Goal: Information Seeking & Learning: Compare options

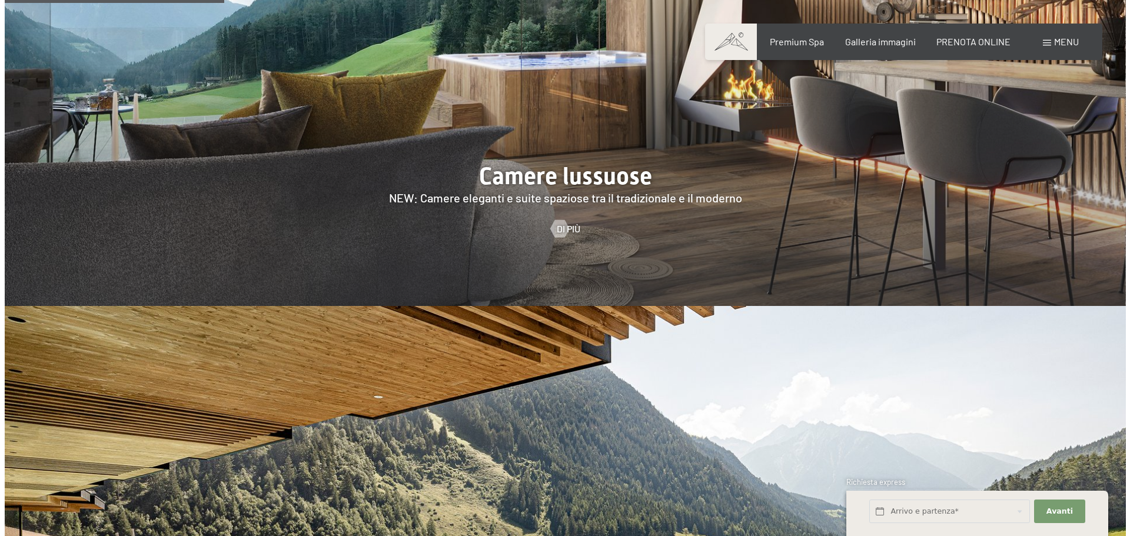
scroll to position [1294, 0]
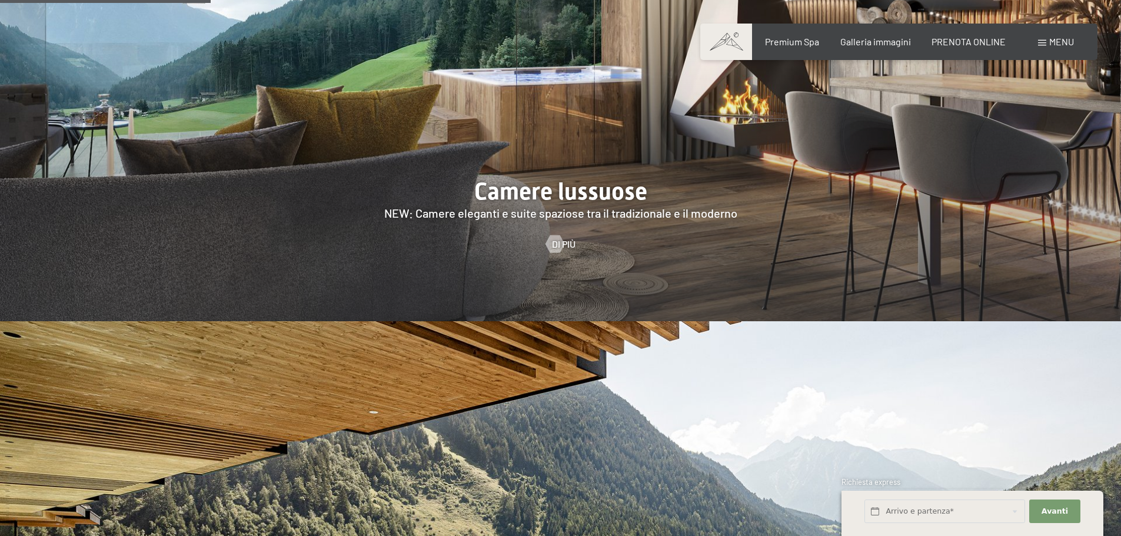
click at [1055, 43] on span "Menu" at bounding box center [1061, 41] width 25 height 11
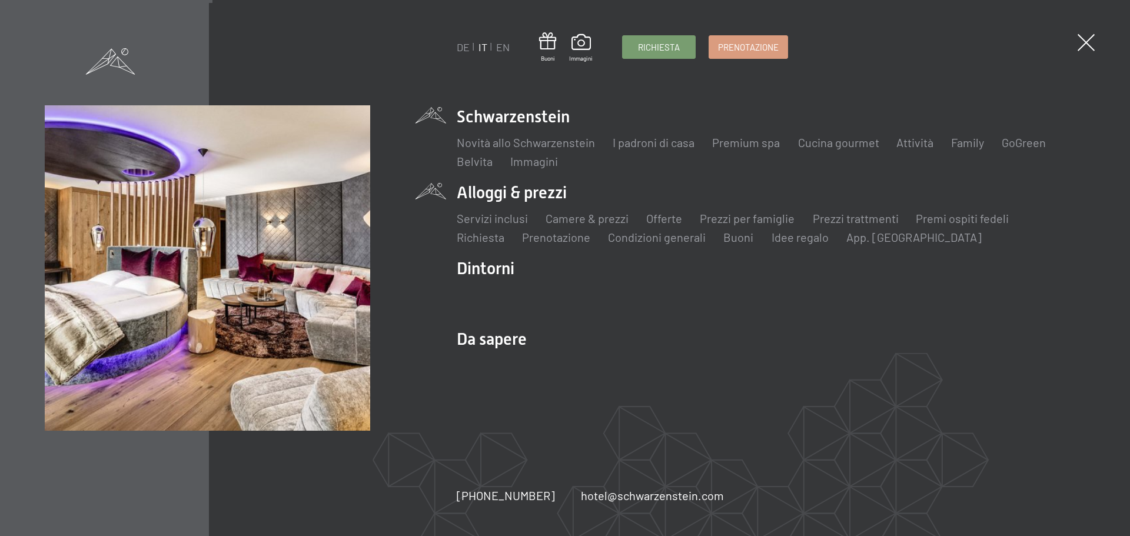
click at [505, 194] on li "Alloggi & prezzi Servizi inclusi Camere & prezzi Lista Offerte Lista Prezzi per…" at bounding box center [771, 213] width 628 height 64
click at [570, 221] on link "Camere & prezzi" at bounding box center [586, 218] width 83 height 14
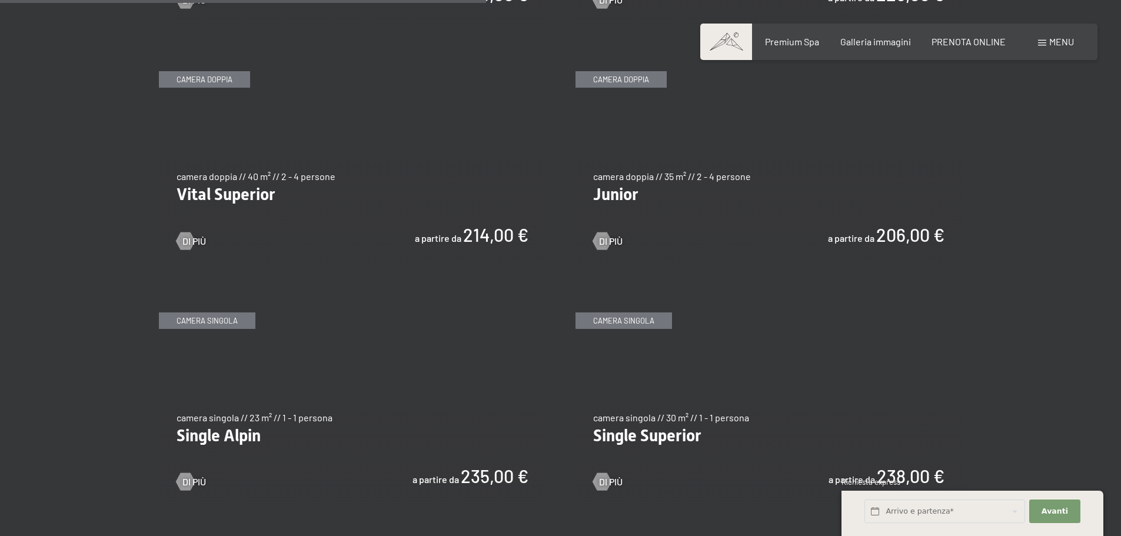
scroll to position [1647, 0]
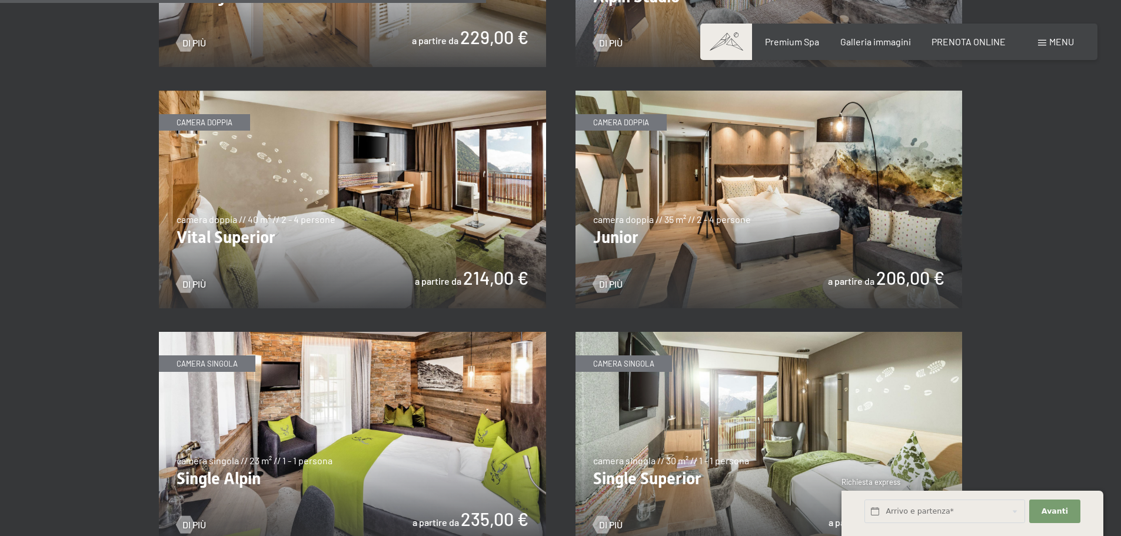
click at [637, 231] on img at bounding box center [768, 200] width 387 height 218
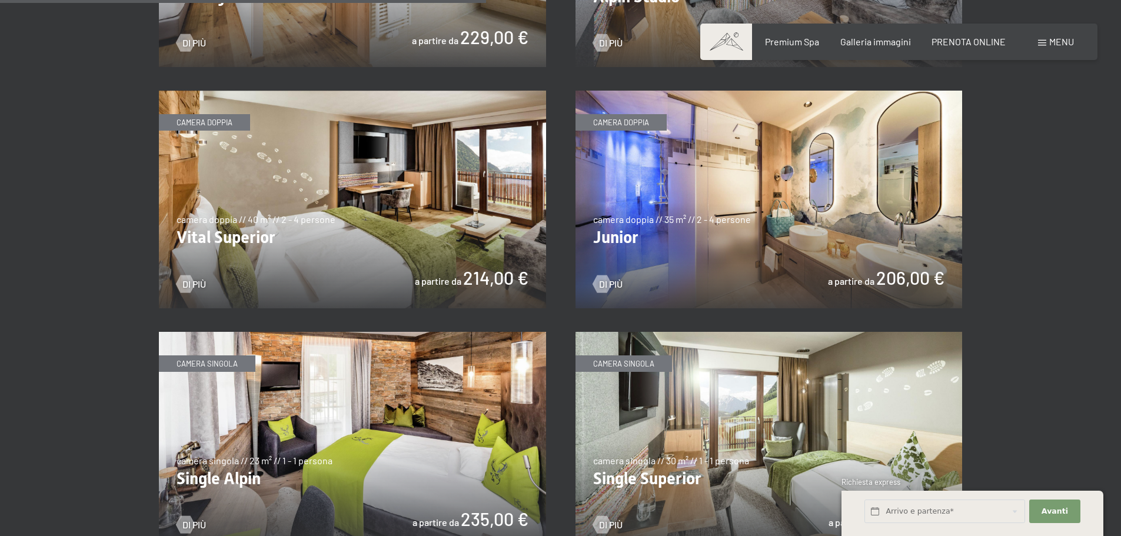
click at [880, 283] on img at bounding box center [768, 200] width 387 height 218
click at [307, 202] on img at bounding box center [352, 200] width 387 height 218
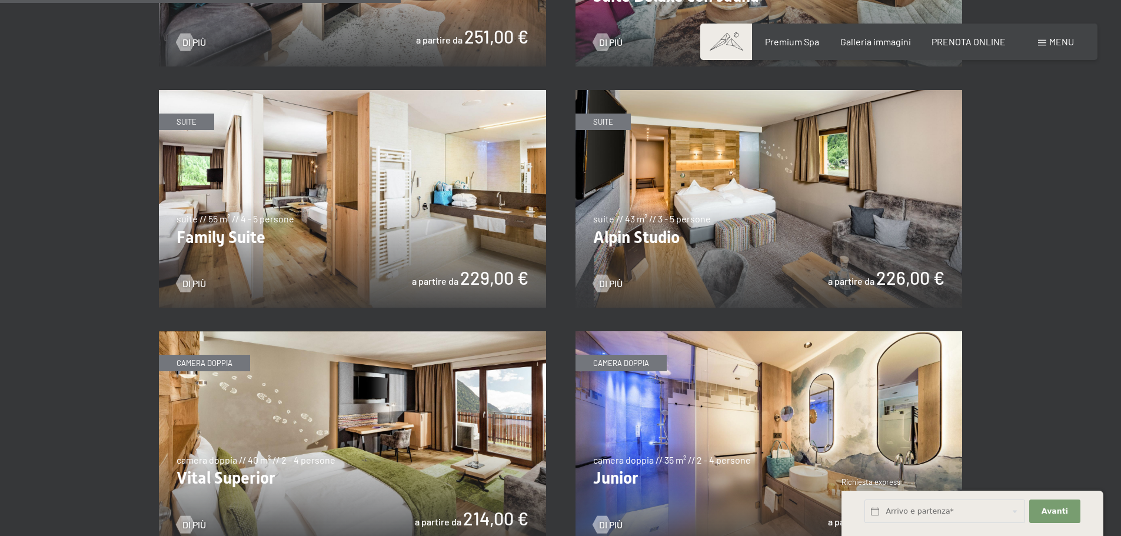
scroll to position [1353, 0]
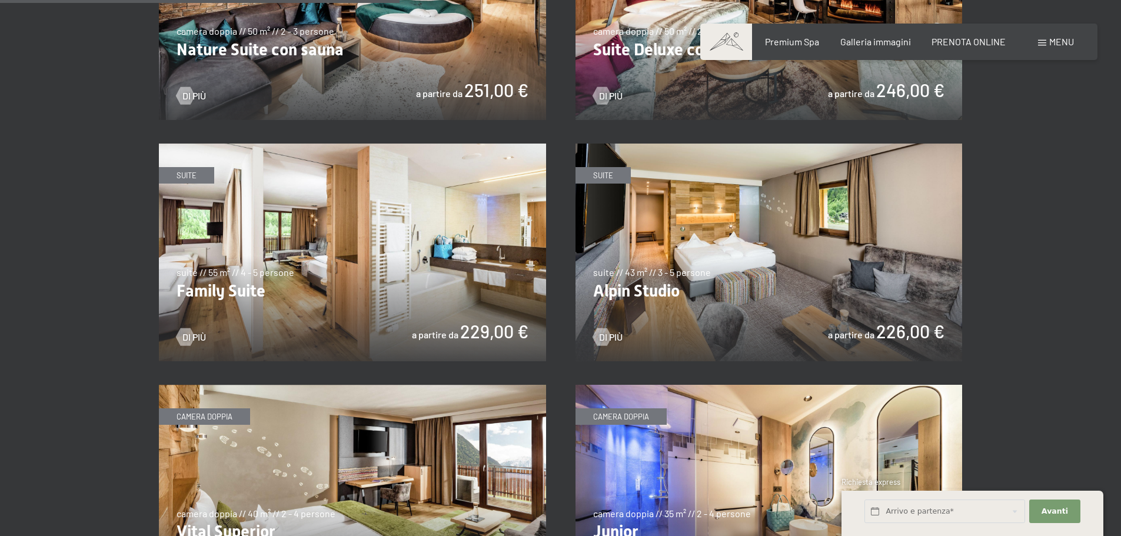
click at [752, 241] on img at bounding box center [768, 253] width 387 height 218
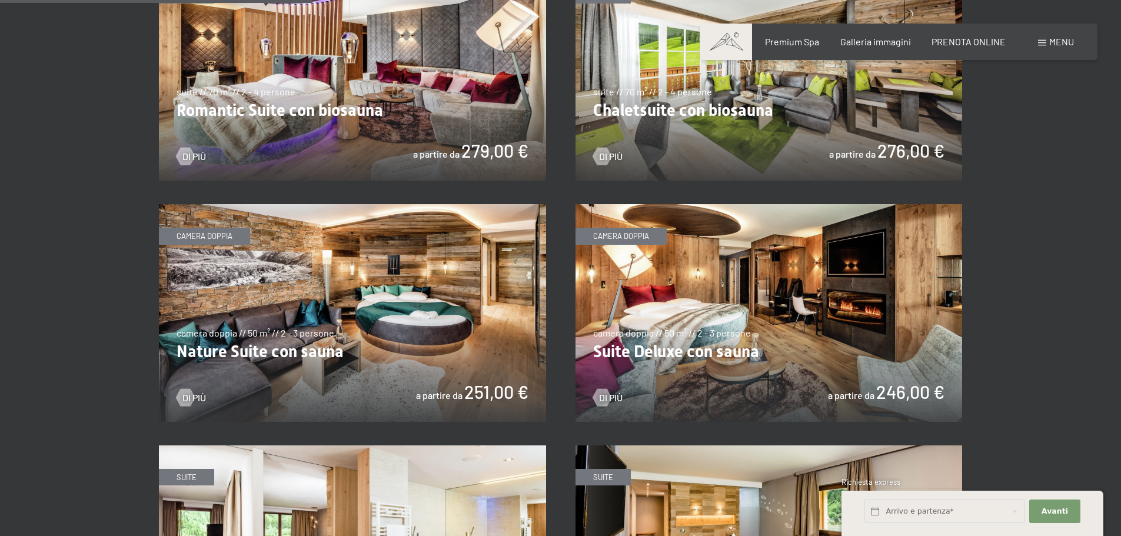
scroll to position [1059, 0]
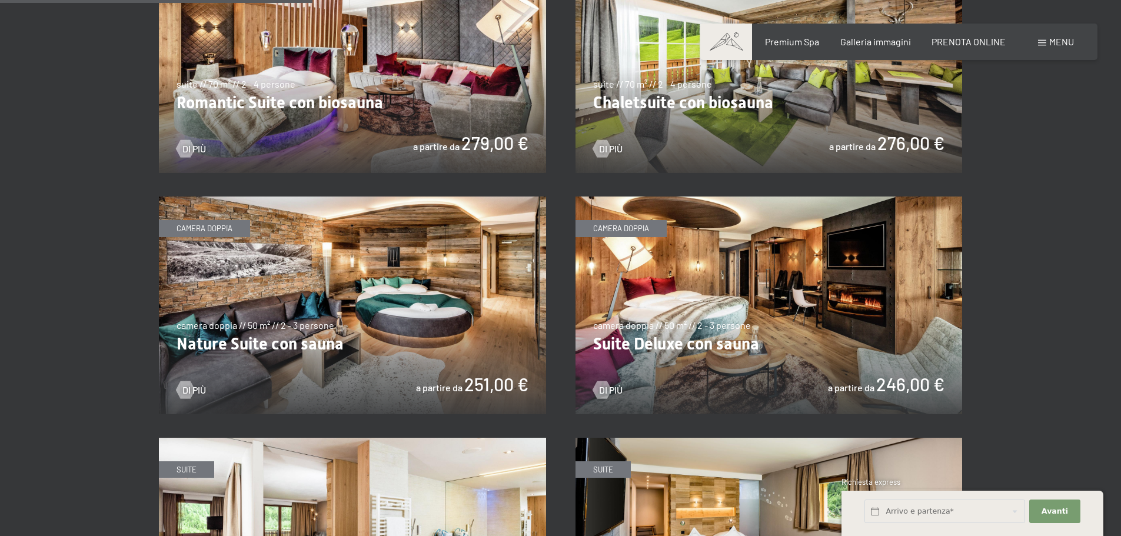
click at [398, 281] on img at bounding box center [352, 306] width 387 height 218
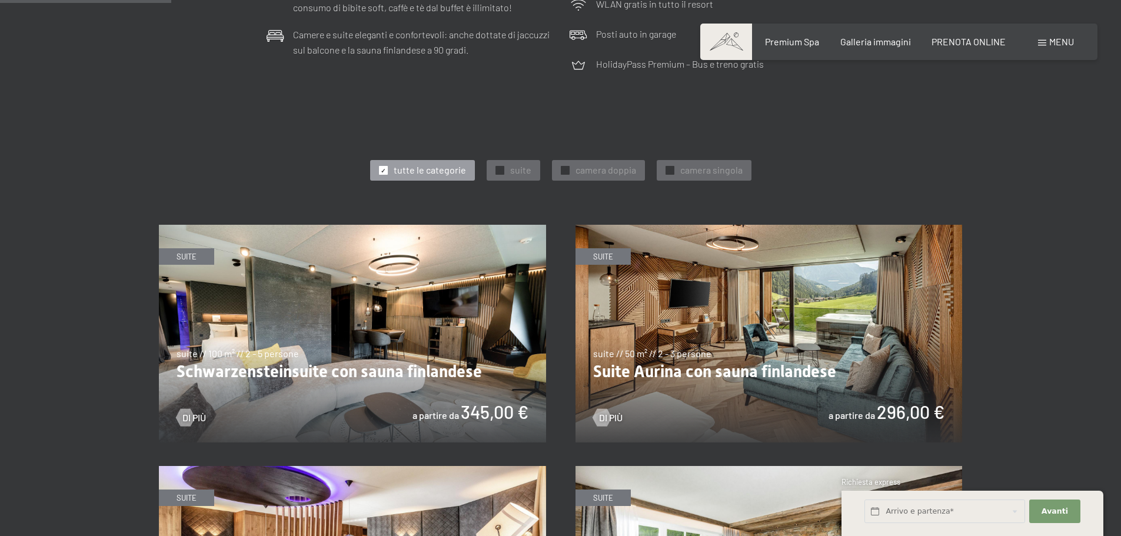
scroll to position [588, 0]
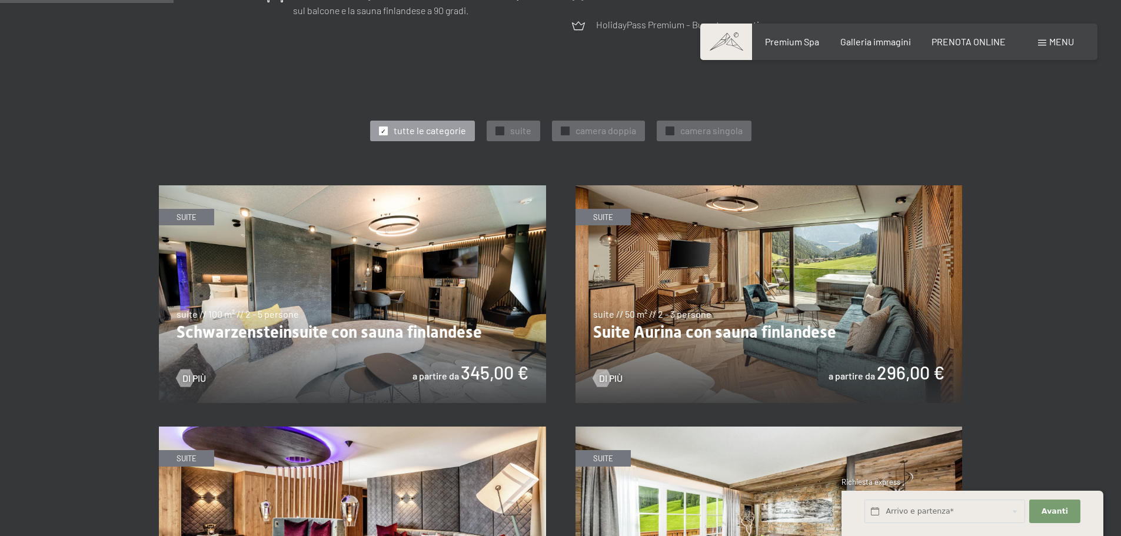
click at [795, 294] on img at bounding box center [768, 294] width 387 height 218
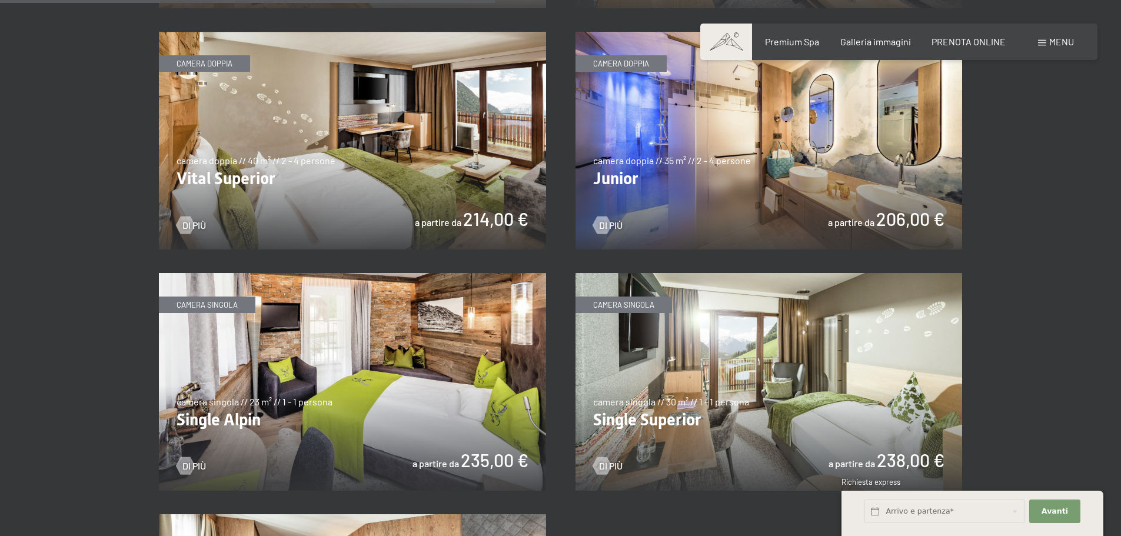
scroll to position [1647, 0]
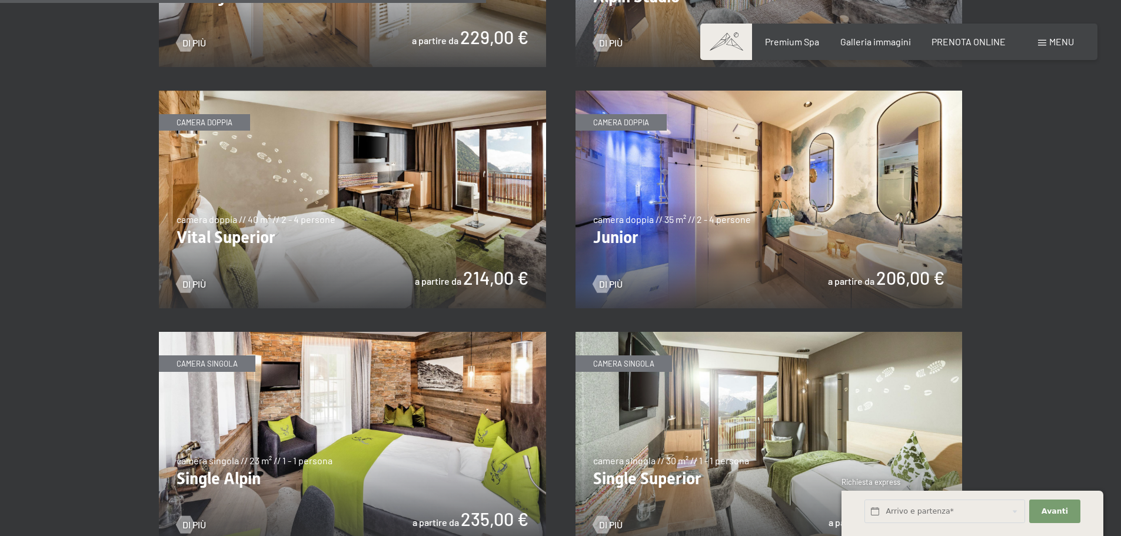
click at [694, 222] on img at bounding box center [768, 200] width 387 height 218
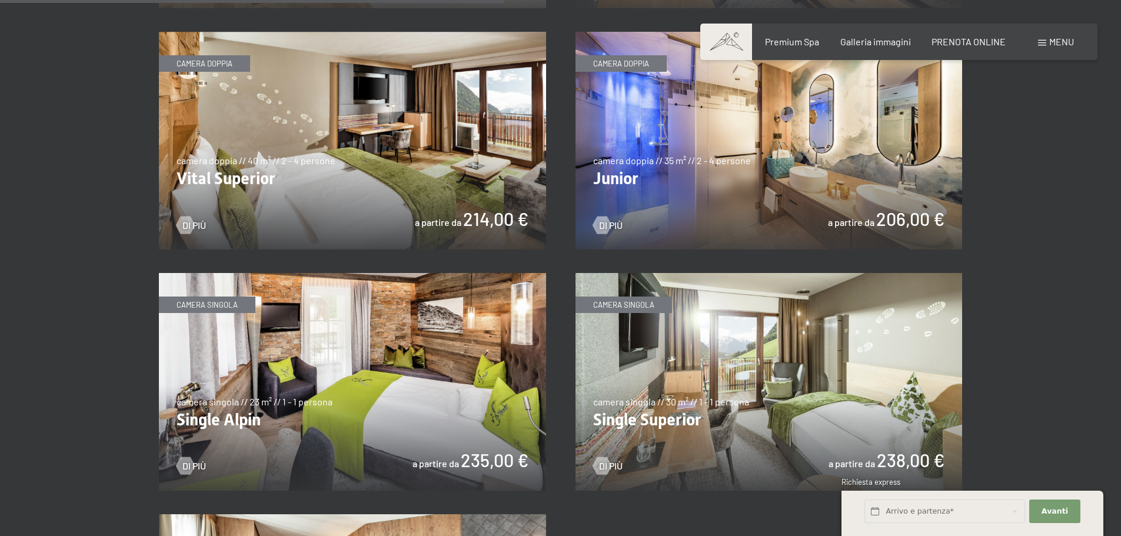
click at [692, 209] on img at bounding box center [768, 141] width 387 height 218
click at [362, 155] on img at bounding box center [352, 141] width 387 height 218
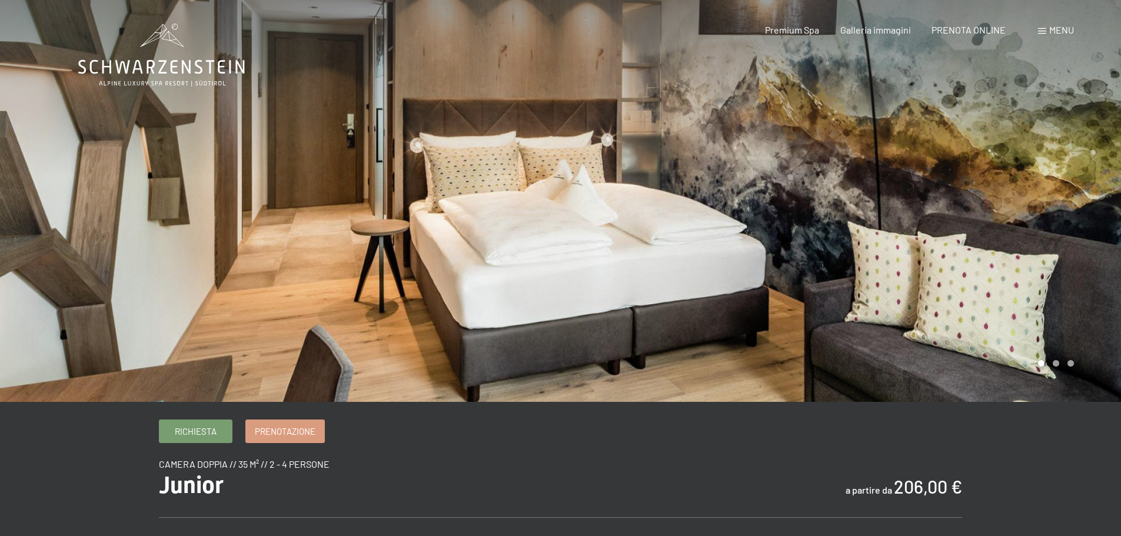
scroll to position [469, 0]
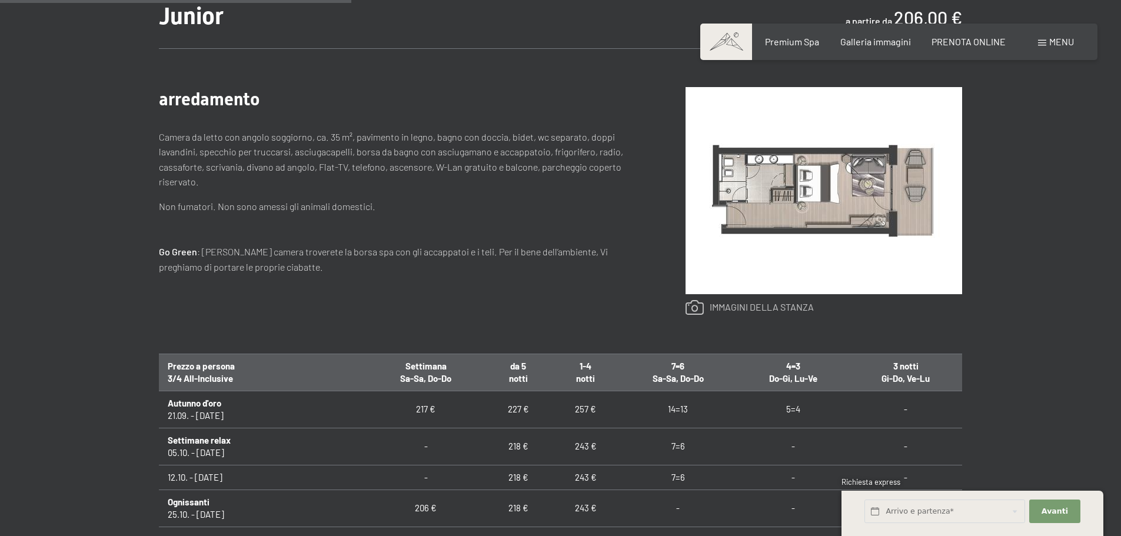
click at [772, 312] on link at bounding box center [749, 307] width 128 height 15
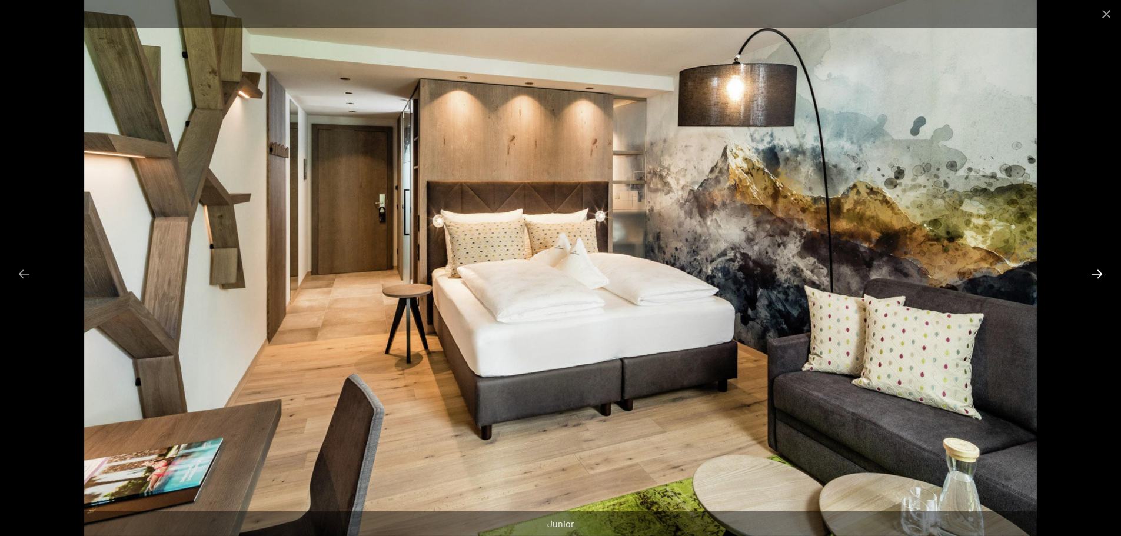
click at [1097, 279] on button "Next slide" at bounding box center [1096, 273] width 25 height 23
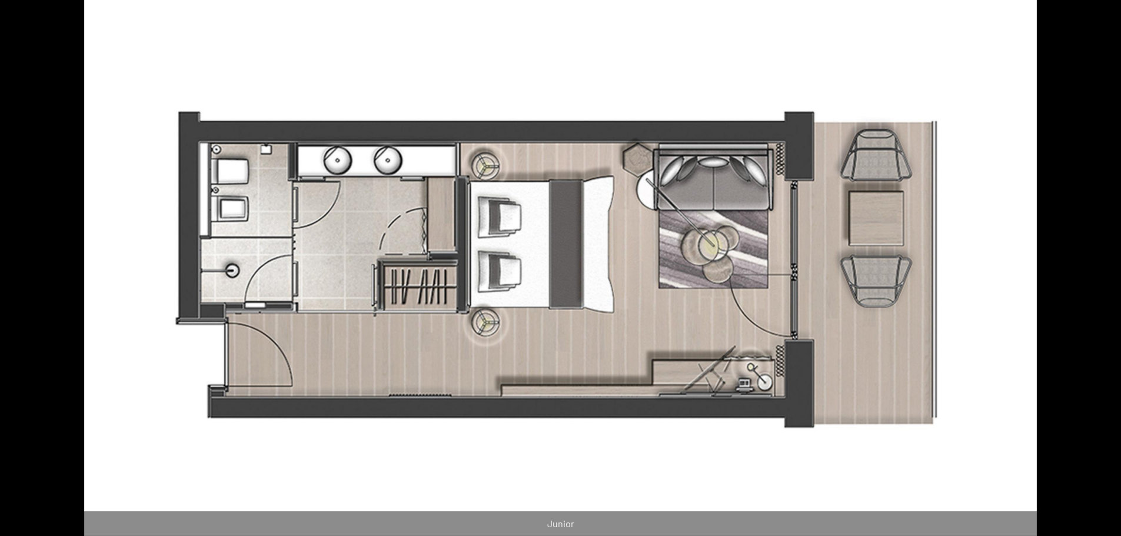
click at [1091, 283] on button "Next slide" at bounding box center [1102, 273] width 25 height 23
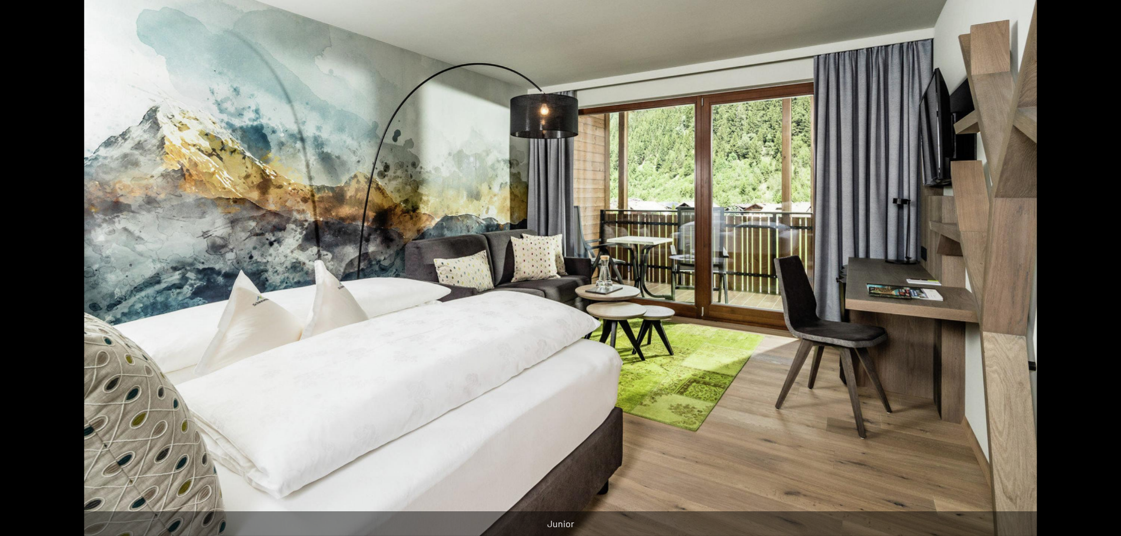
click at [1100, 271] on button "Next slide" at bounding box center [1102, 273] width 25 height 23
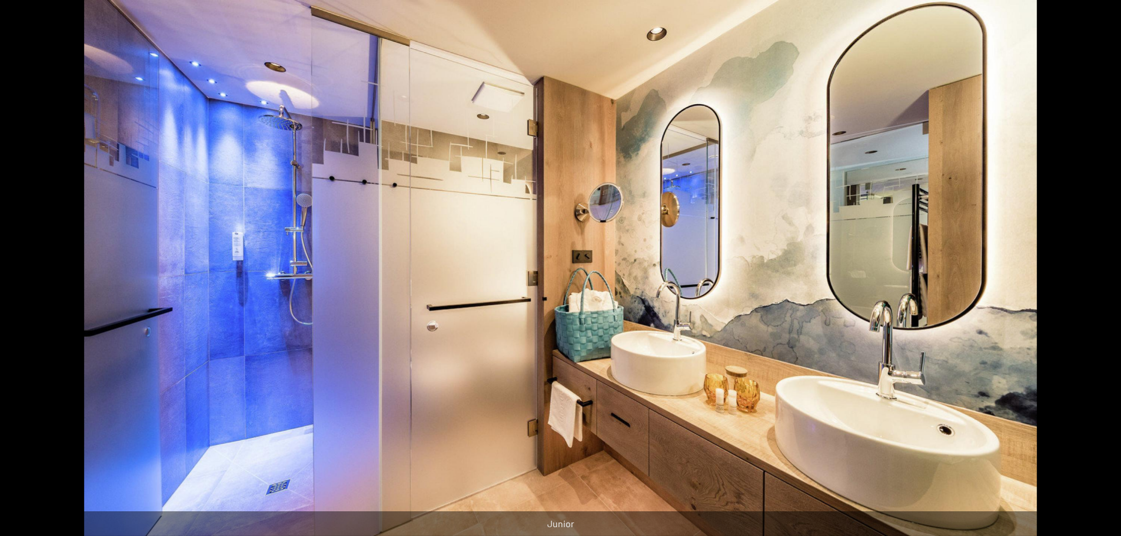
click at [1100, 271] on button "Next slide" at bounding box center [1102, 273] width 25 height 23
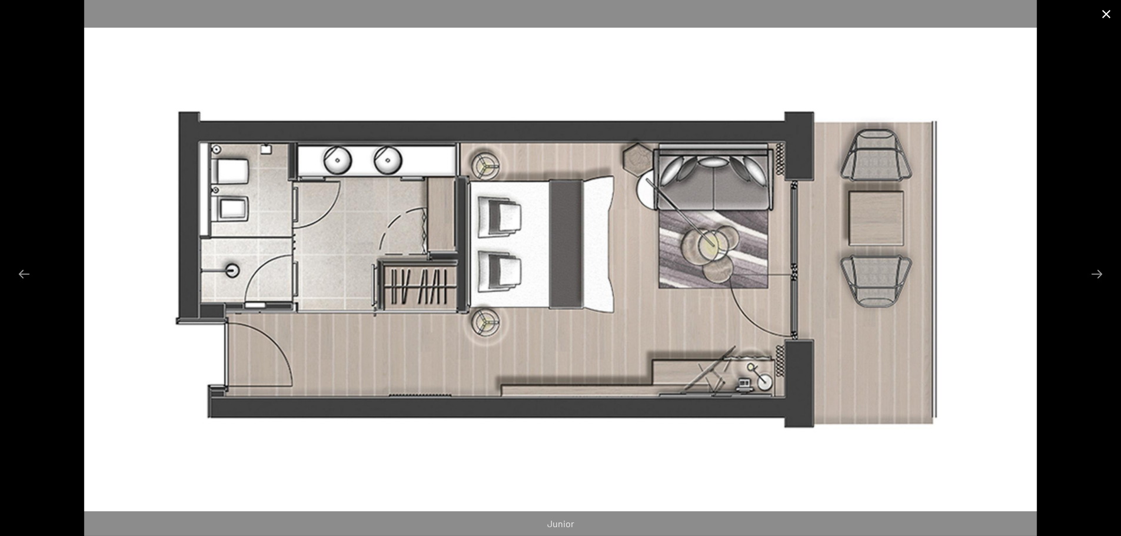
click at [1111, 12] on button "Close gallery" at bounding box center [1105, 14] width 29 height 28
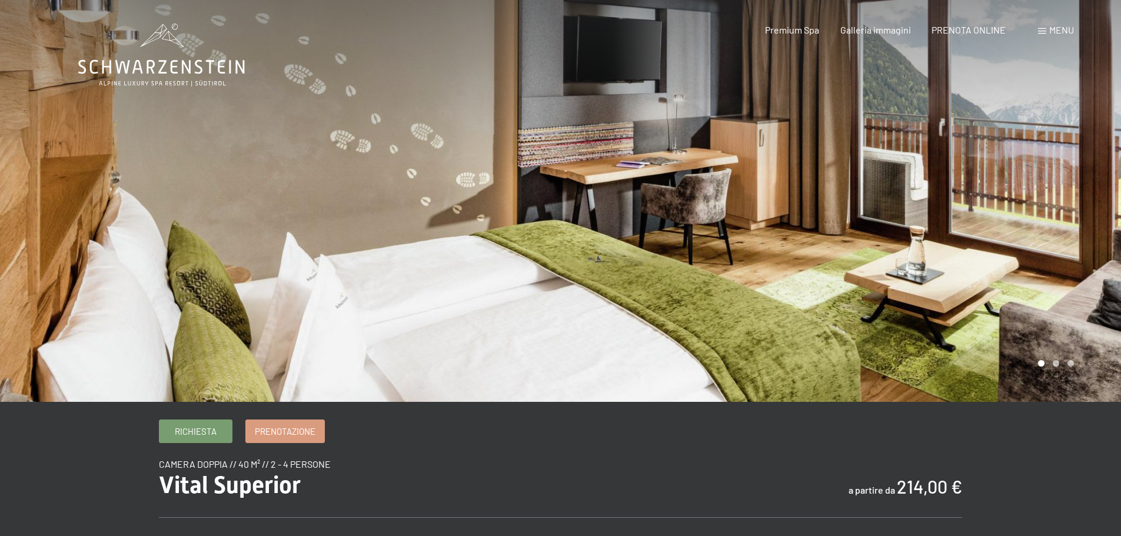
click at [961, 179] on div at bounding box center [841, 201] width 561 height 402
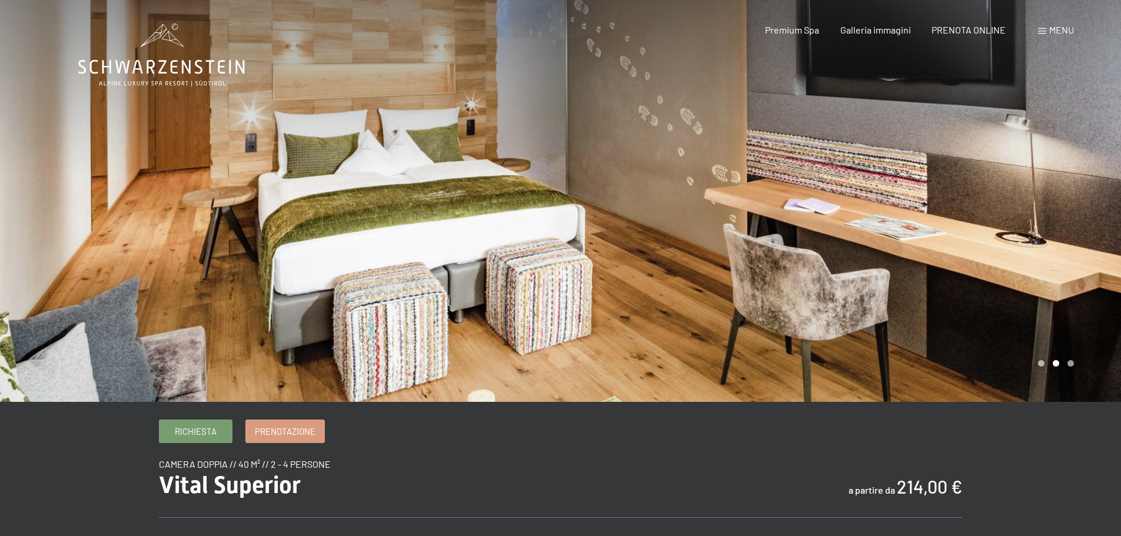
click at [961, 179] on div at bounding box center [841, 201] width 561 height 402
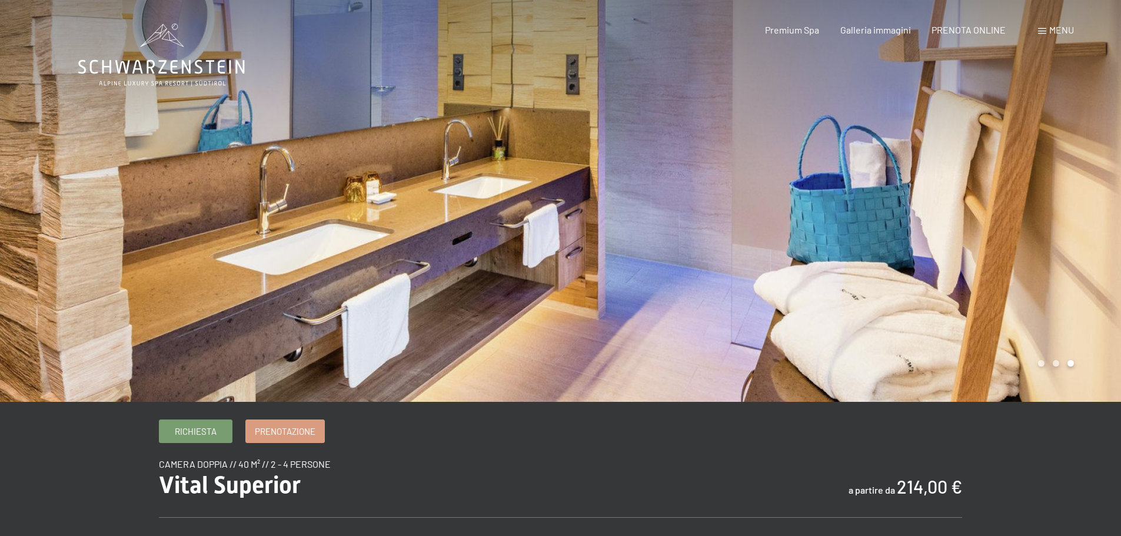
click at [961, 179] on div at bounding box center [841, 201] width 561 height 402
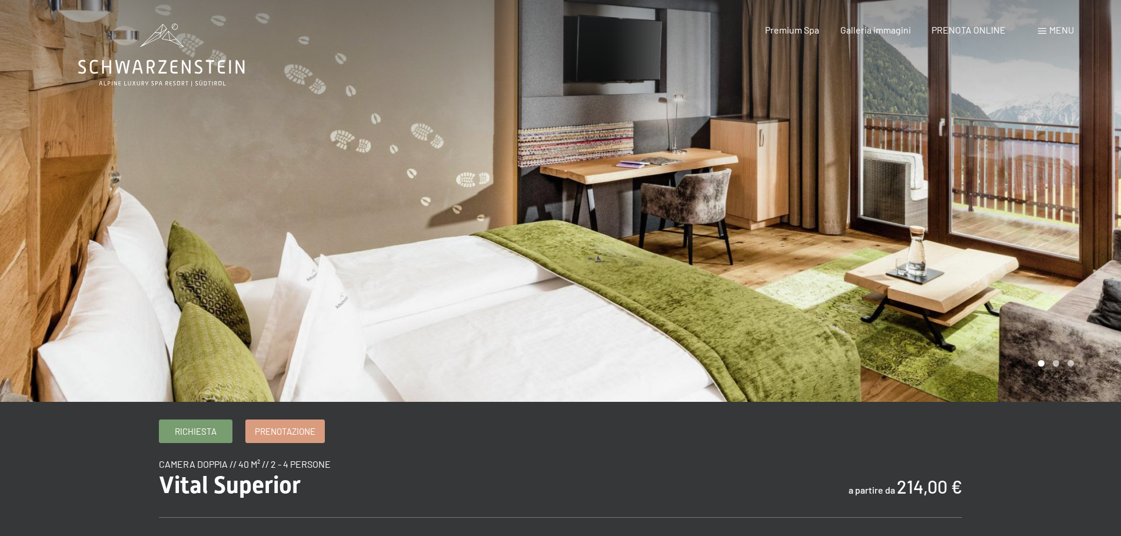
click at [961, 179] on div at bounding box center [841, 201] width 561 height 402
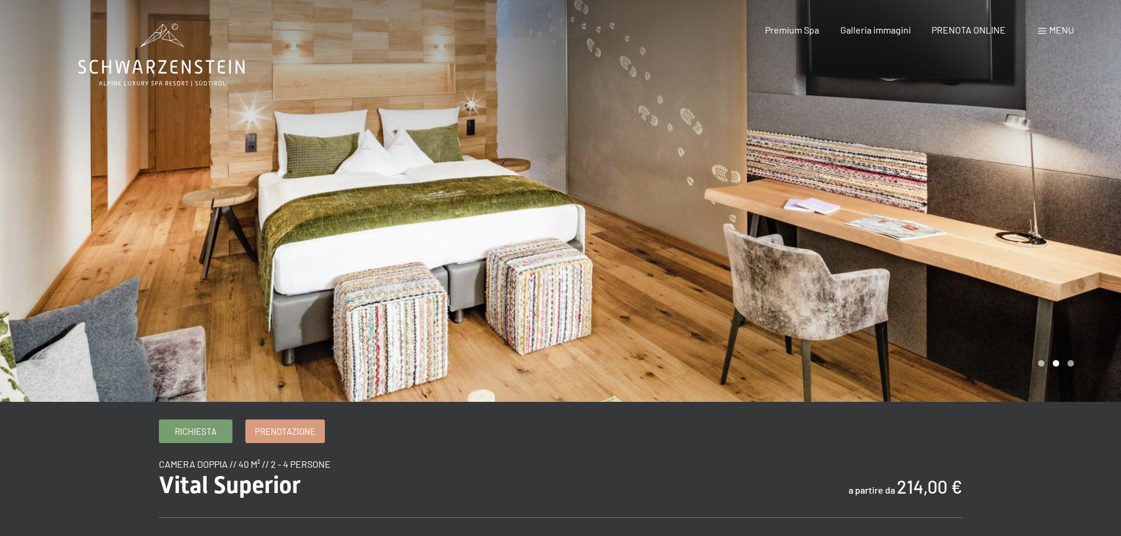
click at [961, 179] on div at bounding box center [841, 201] width 561 height 402
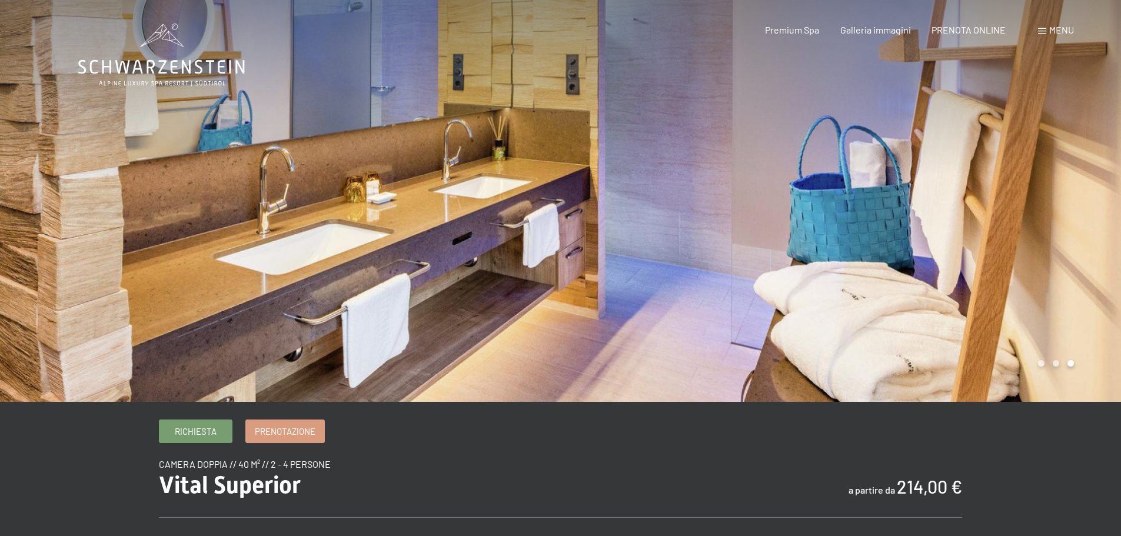
click at [961, 179] on div at bounding box center [841, 201] width 561 height 402
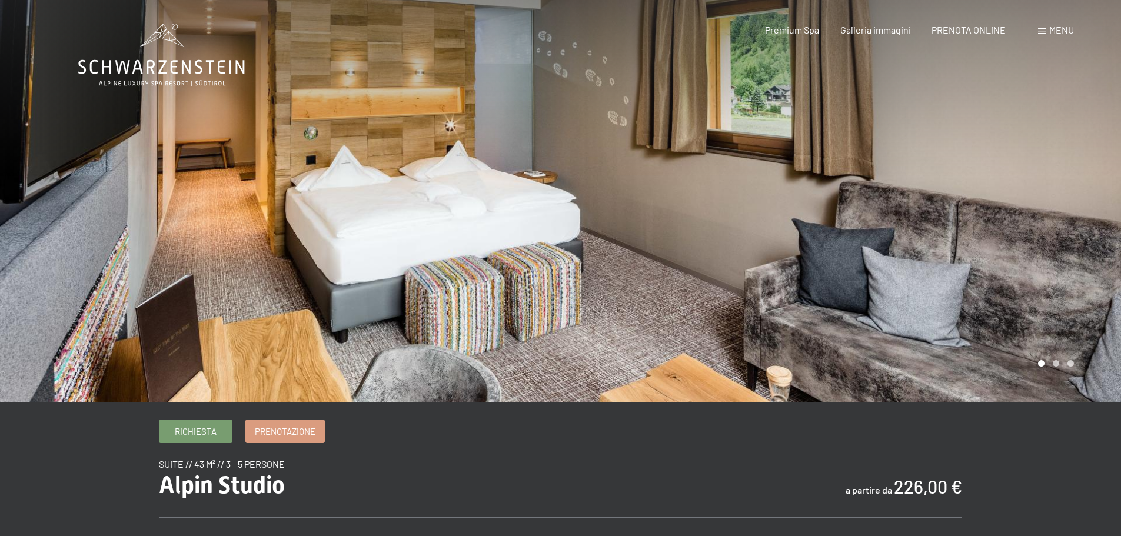
click at [801, 253] on div at bounding box center [841, 201] width 561 height 402
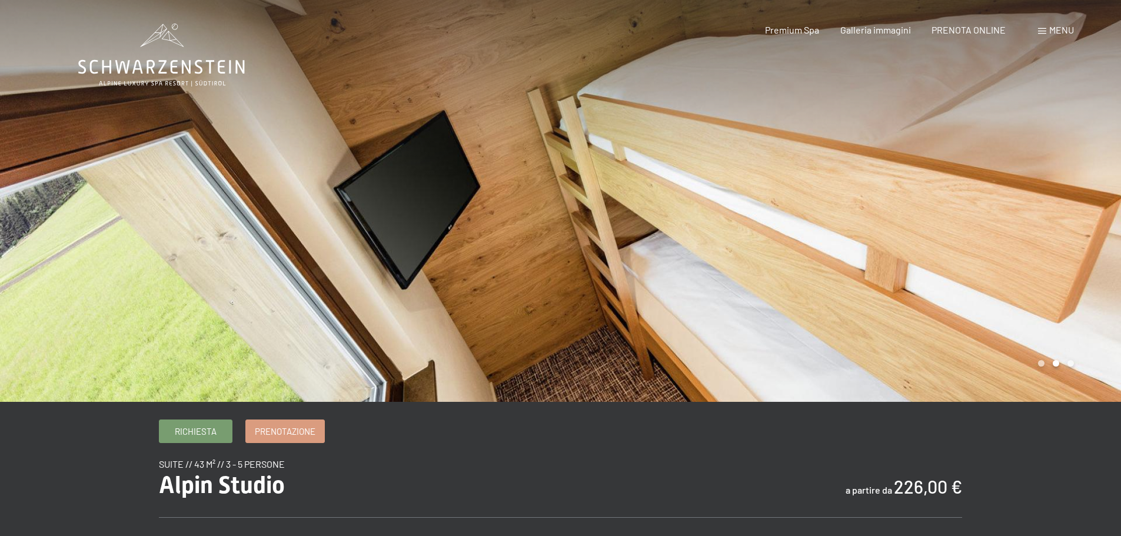
click at [801, 253] on div at bounding box center [841, 201] width 561 height 402
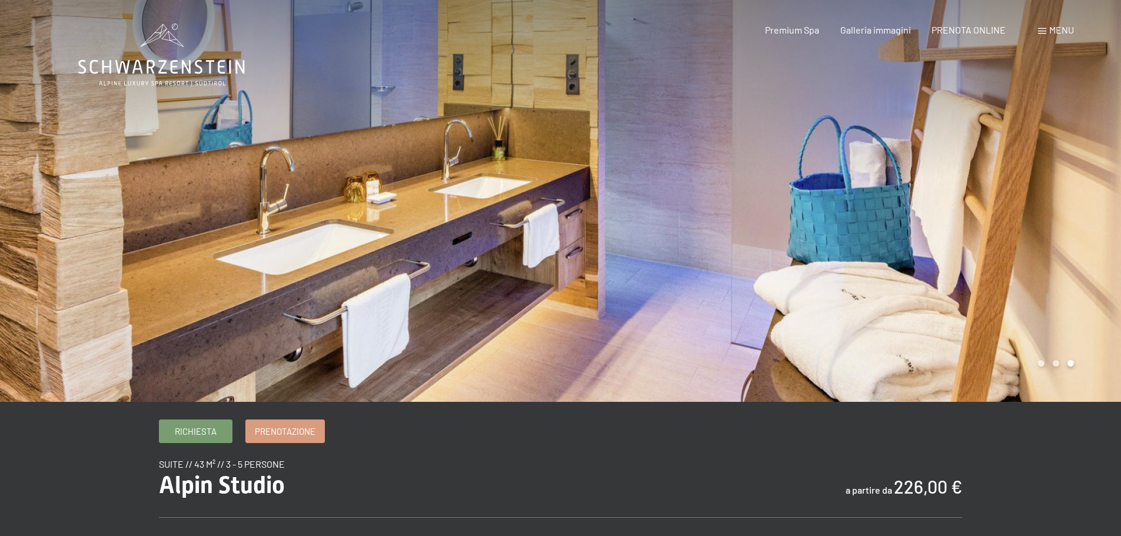
click at [801, 253] on div at bounding box center [841, 201] width 561 height 402
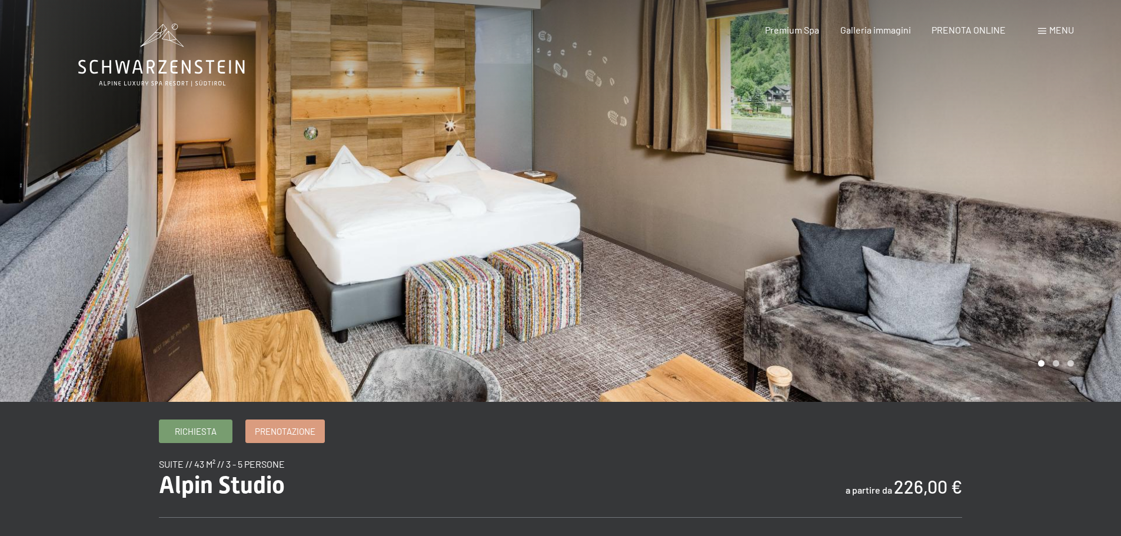
click at [801, 253] on div at bounding box center [841, 201] width 561 height 402
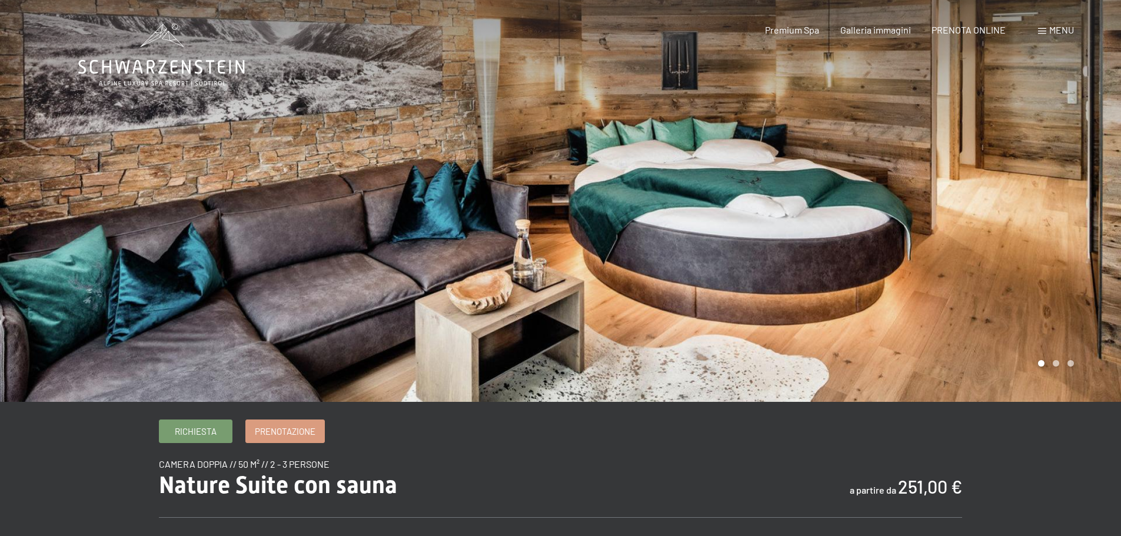
click at [1070, 207] on div at bounding box center [841, 201] width 561 height 402
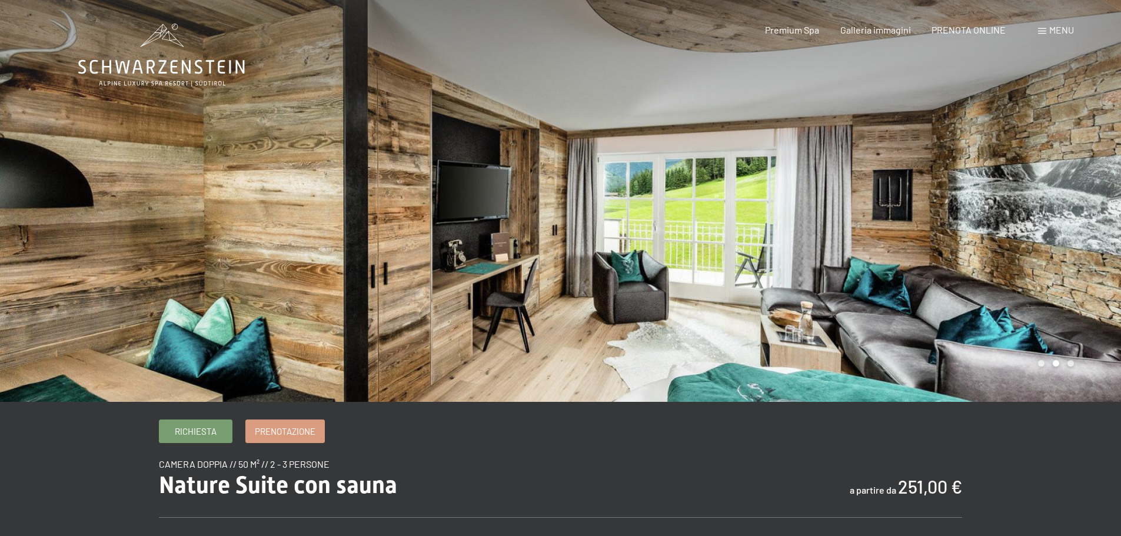
click at [1070, 207] on div at bounding box center [841, 201] width 561 height 402
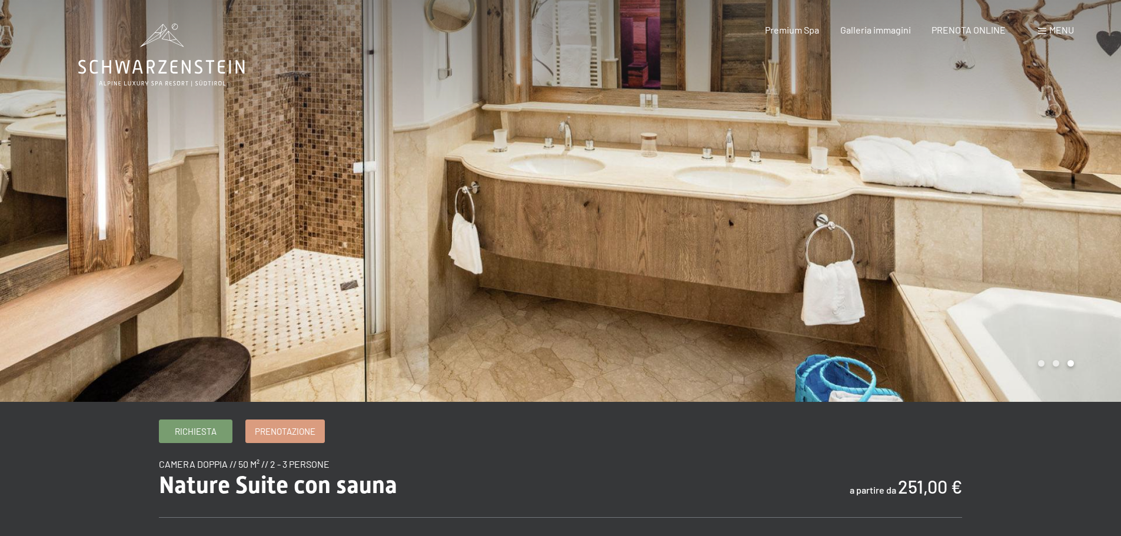
click at [1070, 207] on div at bounding box center [841, 201] width 561 height 402
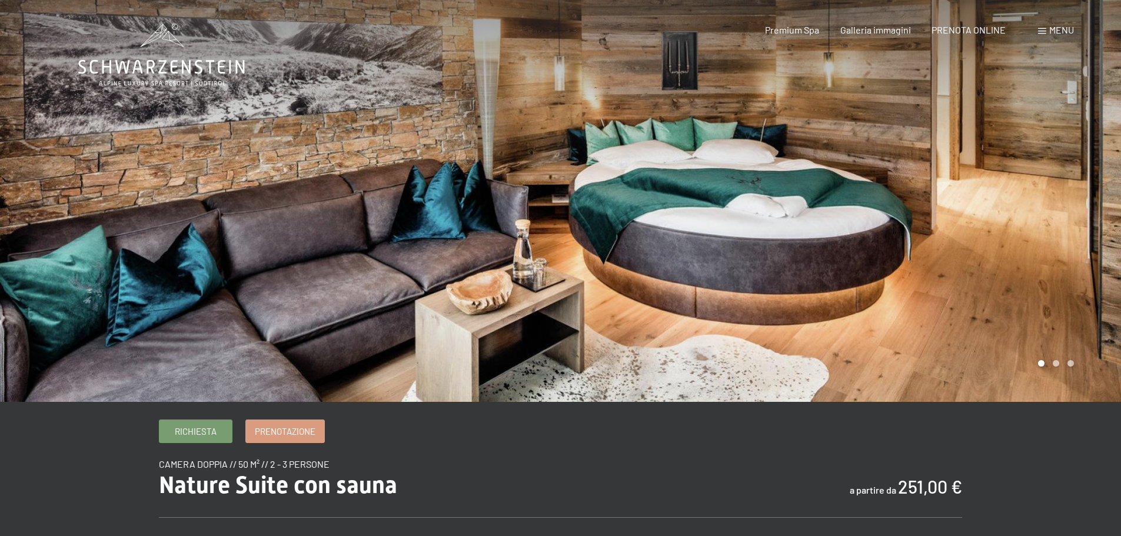
click at [1070, 207] on div at bounding box center [841, 201] width 561 height 402
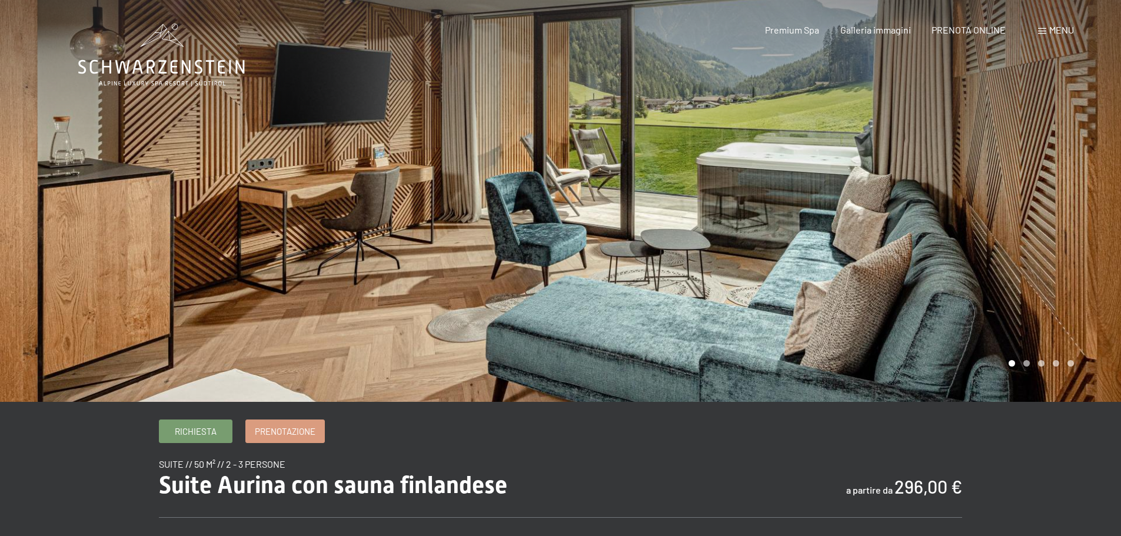
click at [1104, 201] on div at bounding box center [841, 201] width 561 height 402
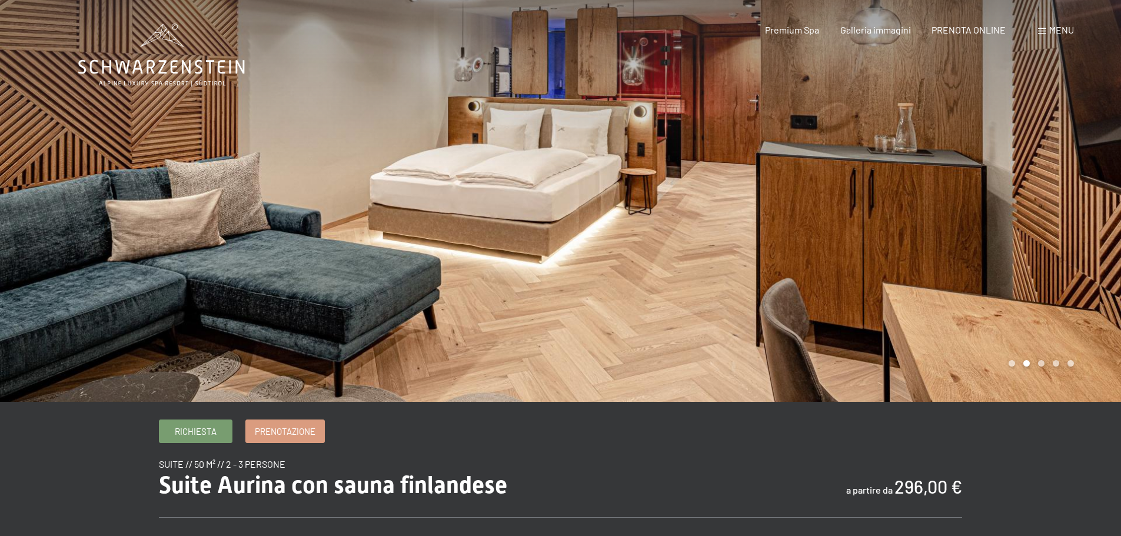
click at [1104, 201] on div at bounding box center [841, 201] width 561 height 402
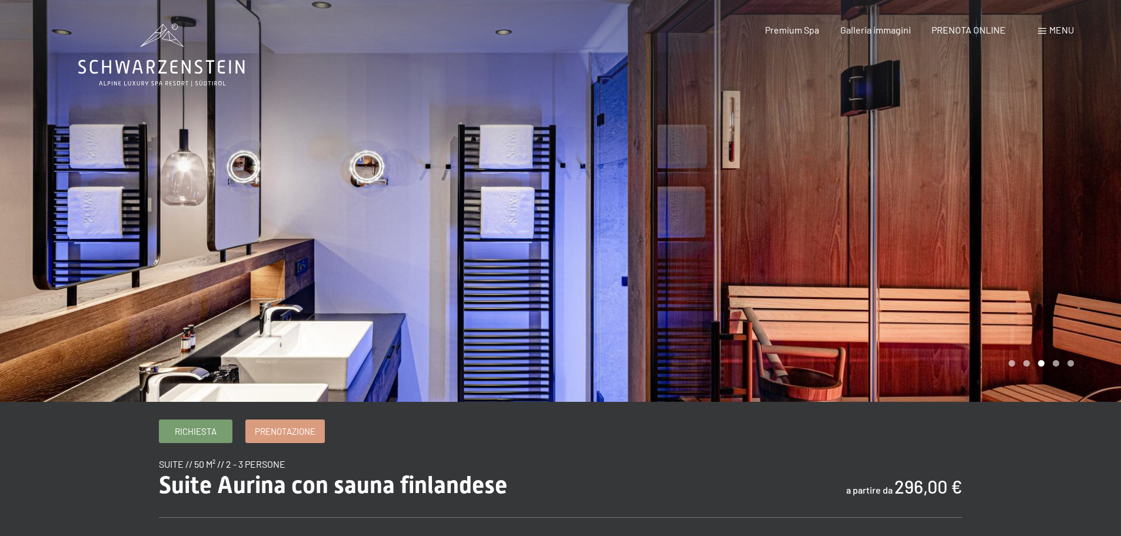
click at [1104, 201] on div at bounding box center [841, 201] width 561 height 402
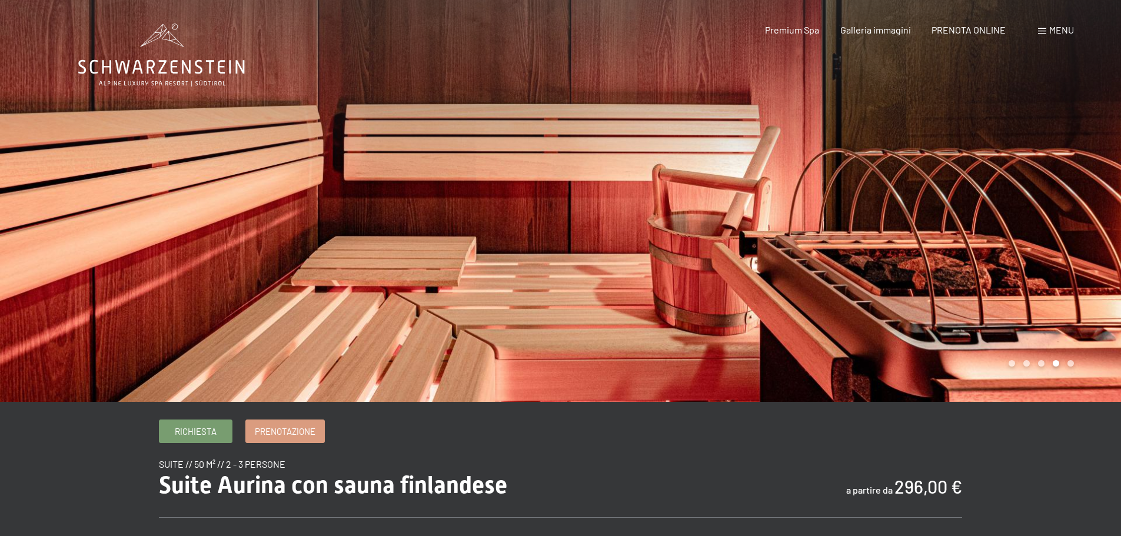
click at [1104, 201] on div at bounding box center [841, 201] width 561 height 402
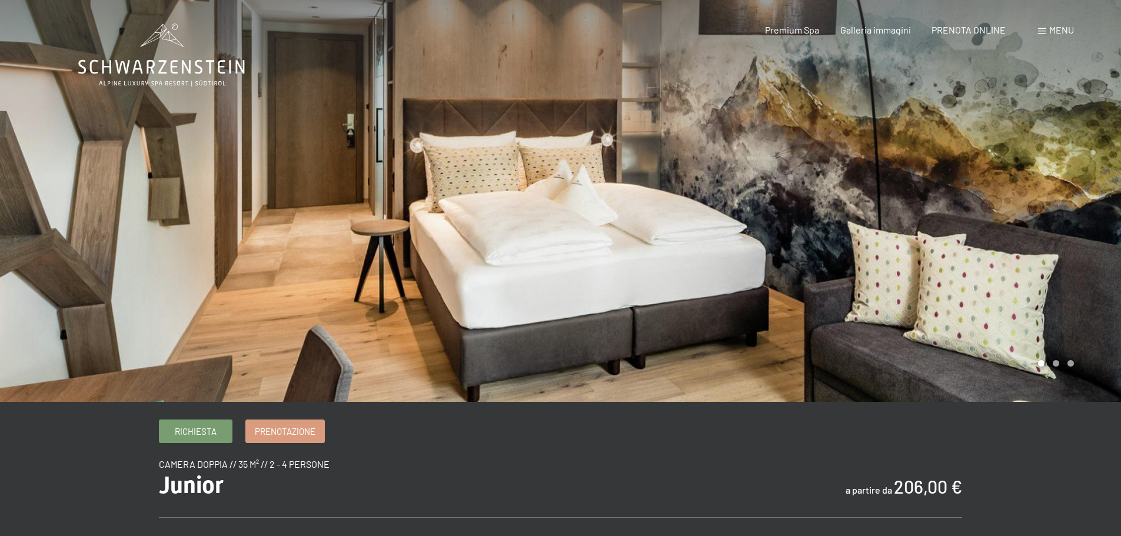
click at [1043, 234] on div at bounding box center [841, 201] width 561 height 402
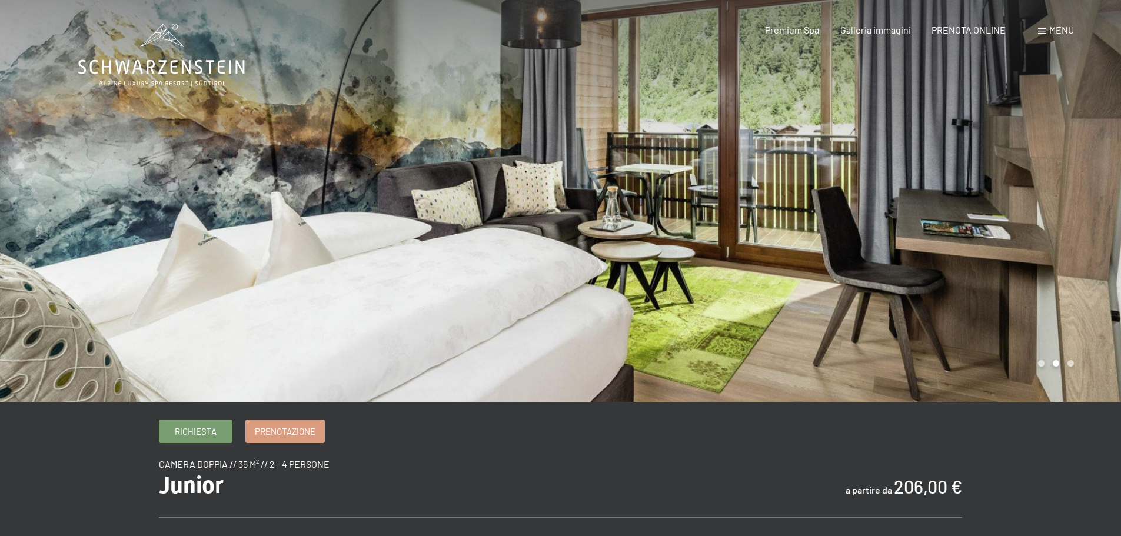
click at [1043, 234] on div at bounding box center [841, 201] width 561 height 402
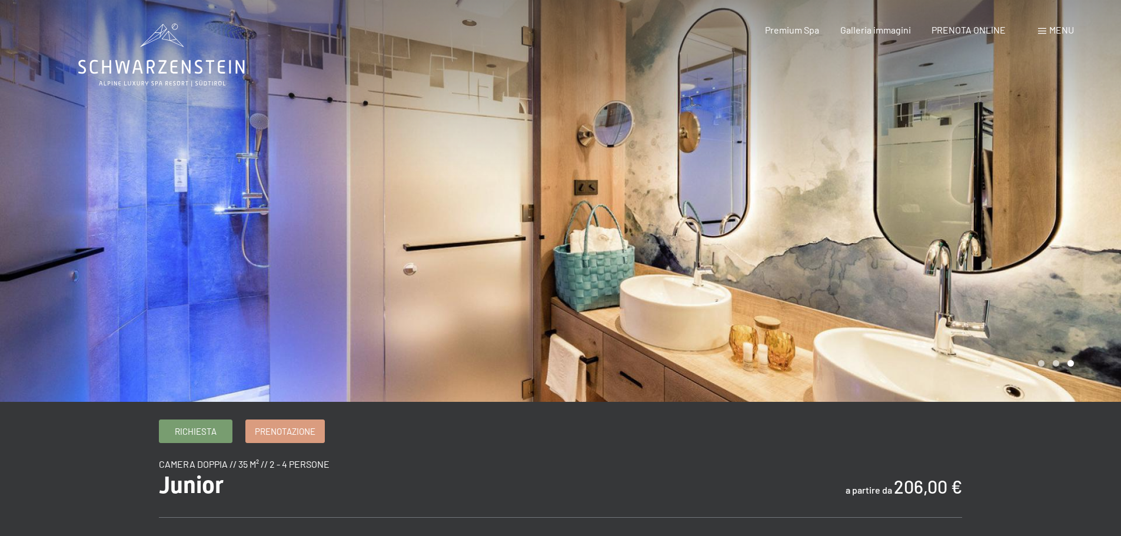
click at [1043, 234] on div at bounding box center [841, 201] width 561 height 402
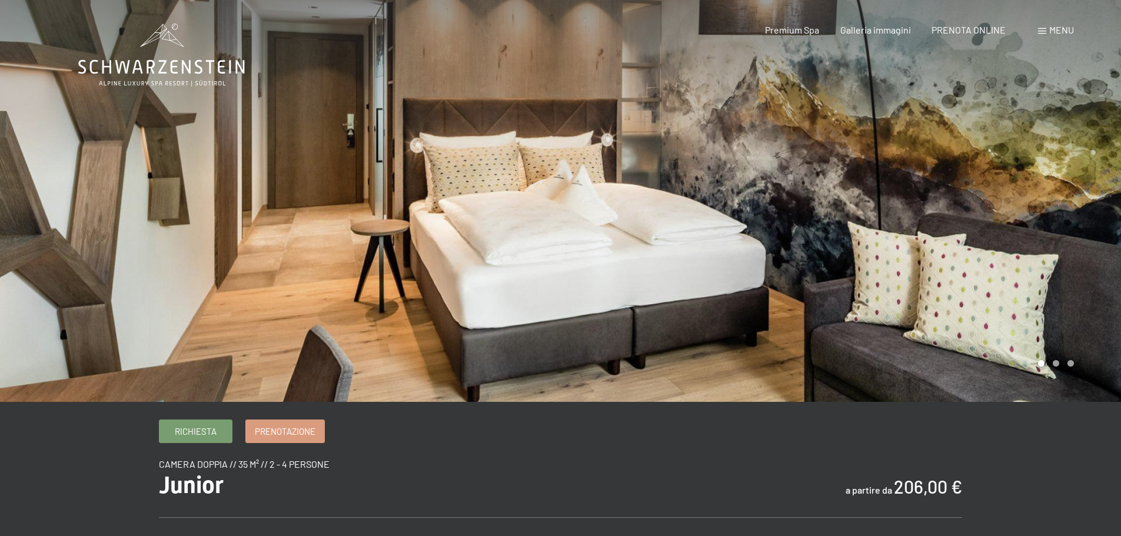
click at [1043, 234] on div at bounding box center [841, 201] width 561 height 402
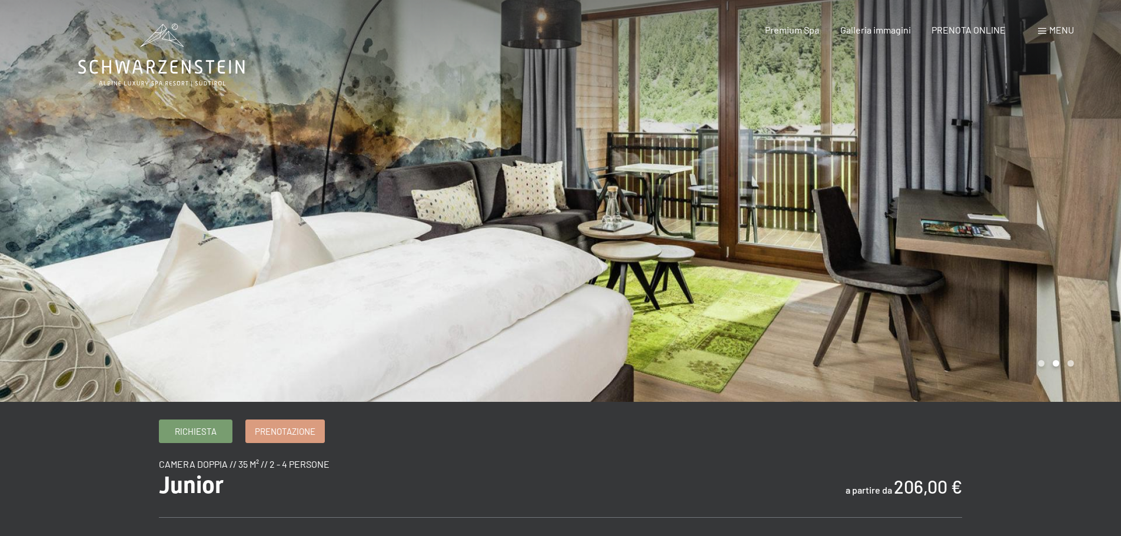
click at [1043, 234] on div at bounding box center [841, 201] width 561 height 402
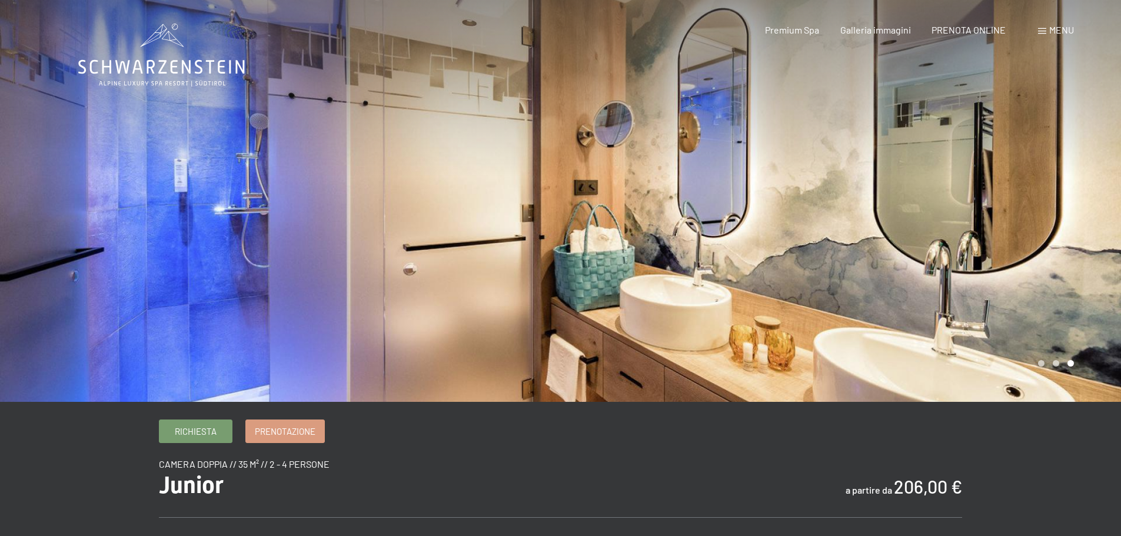
click at [1043, 234] on div at bounding box center [841, 201] width 561 height 402
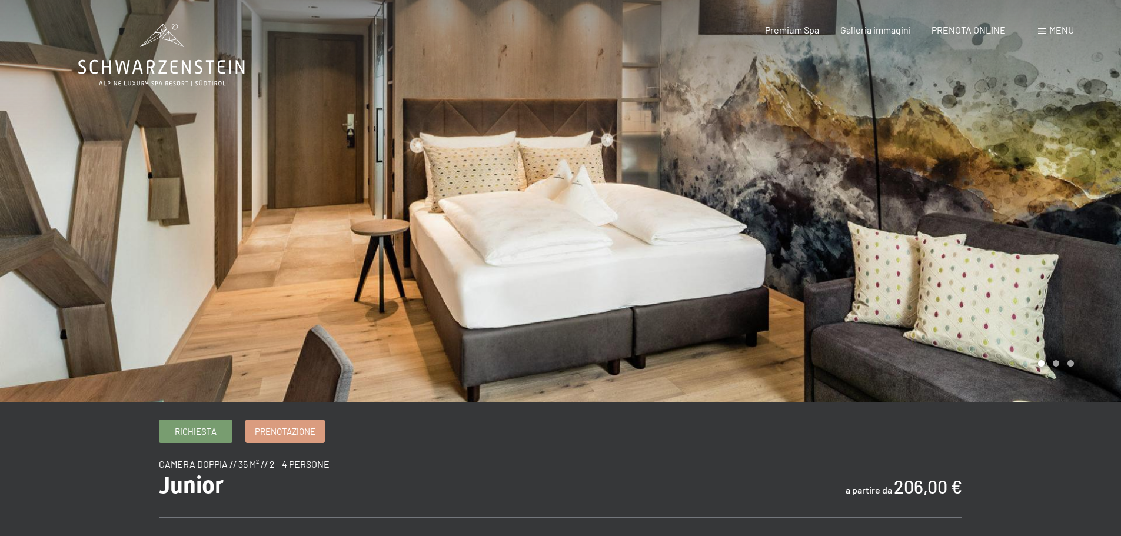
click at [1043, 234] on div at bounding box center [841, 201] width 561 height 402
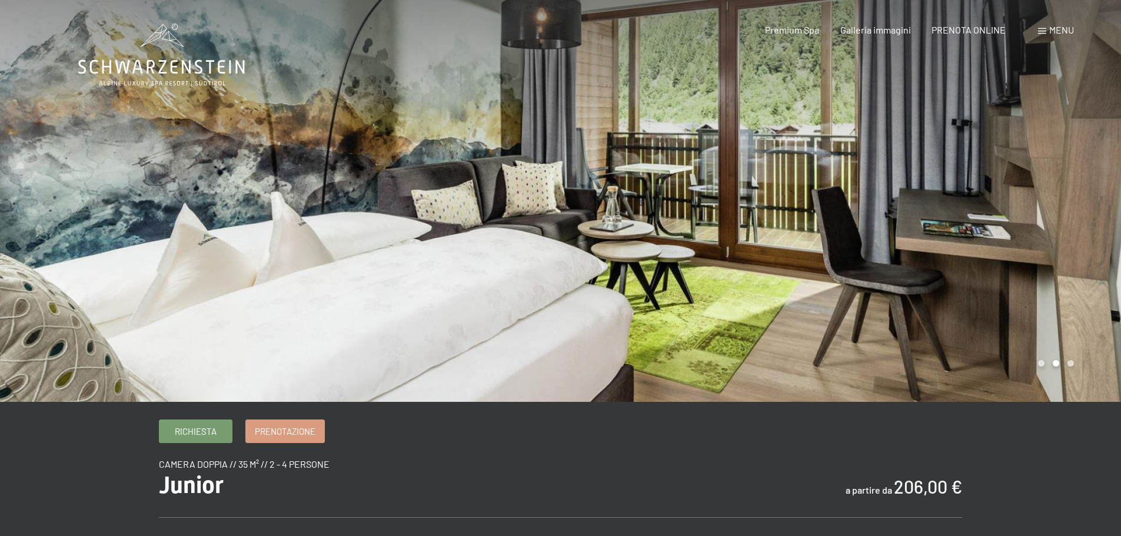
click at [1043, 234] on div at bounding box center [841, 201] width 561 height 402
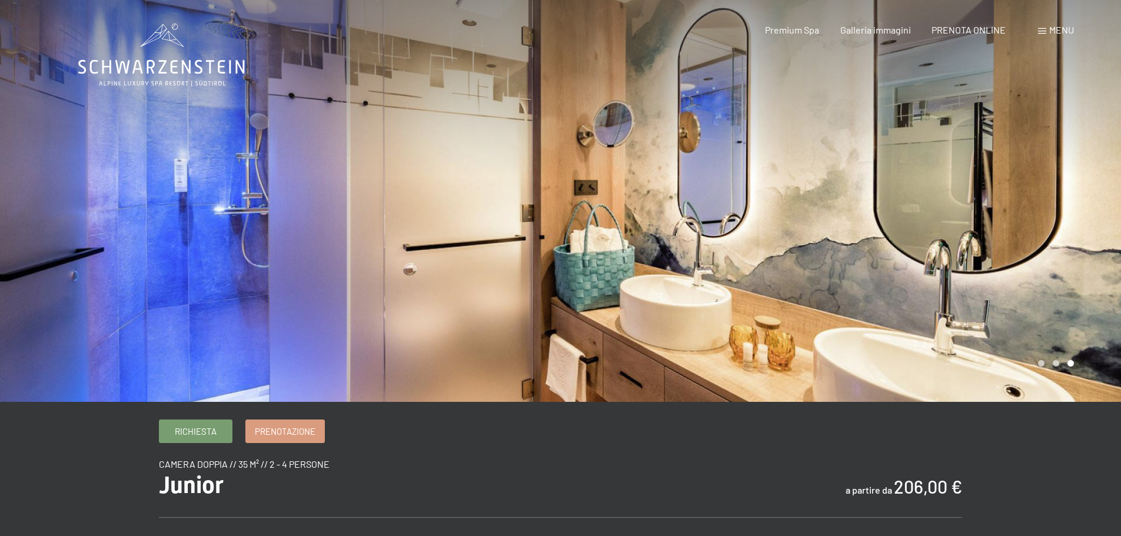
click at [1043, 234] on div at bounding box center [841, 201] width 561 height 402
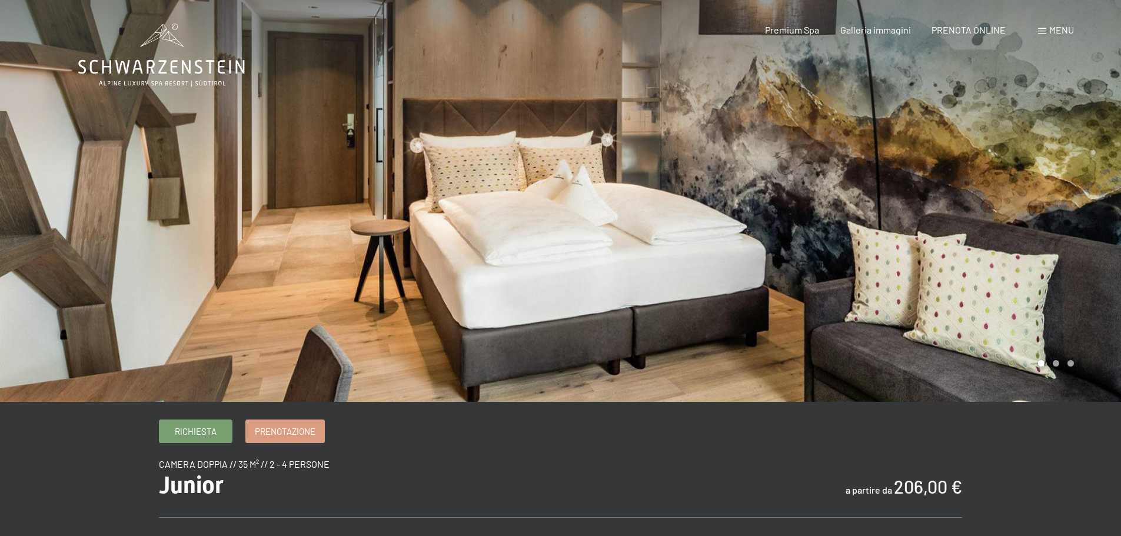
click at [1060, 371] on div at bounding box center [841, 201] width 561 height 402
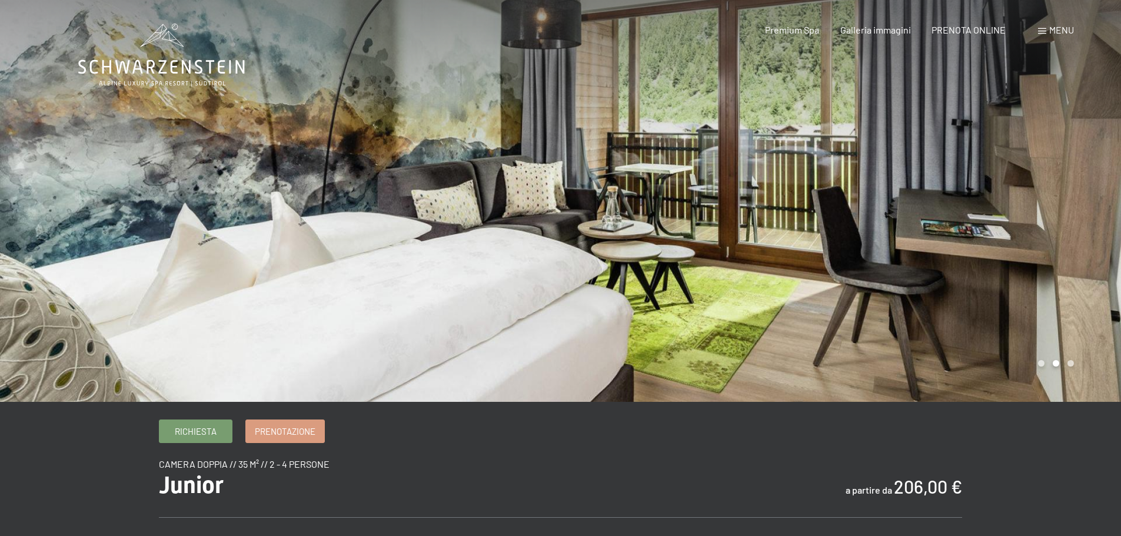
click at [1073, 370] on div at bounding box center [841, 201] width 561 height 402
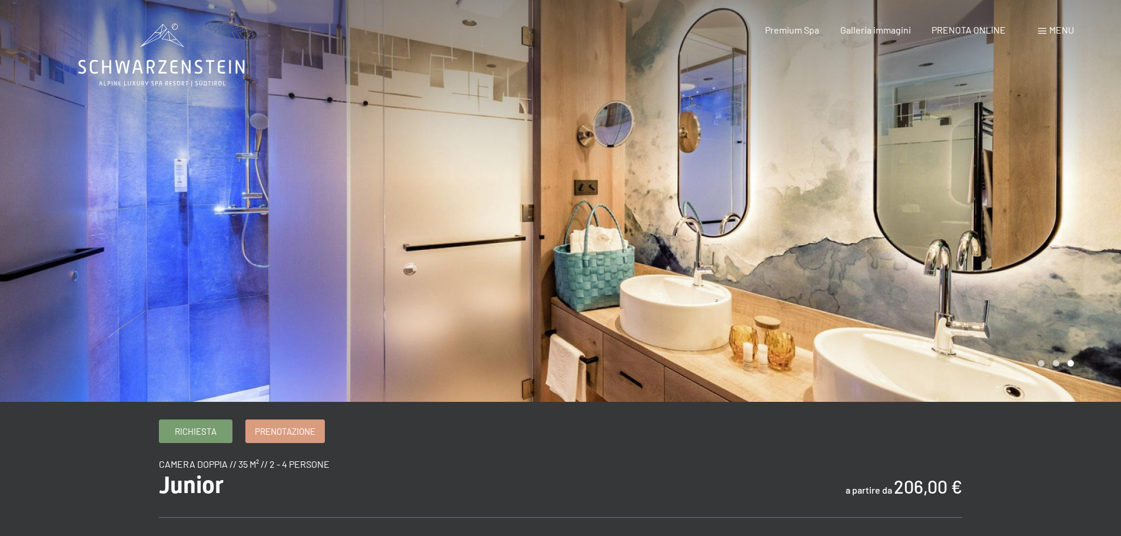
click at [1073, 370] on div at bounding box center [841, 201] width 561 height 402
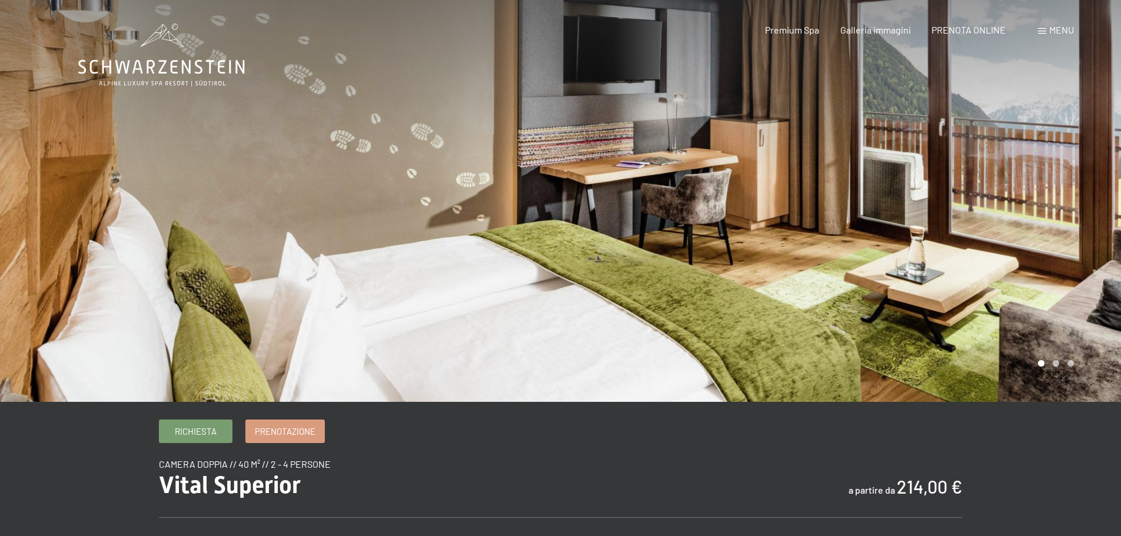
click at [1058, 367] on div at bounding box center [841, 201] width 561 height 402
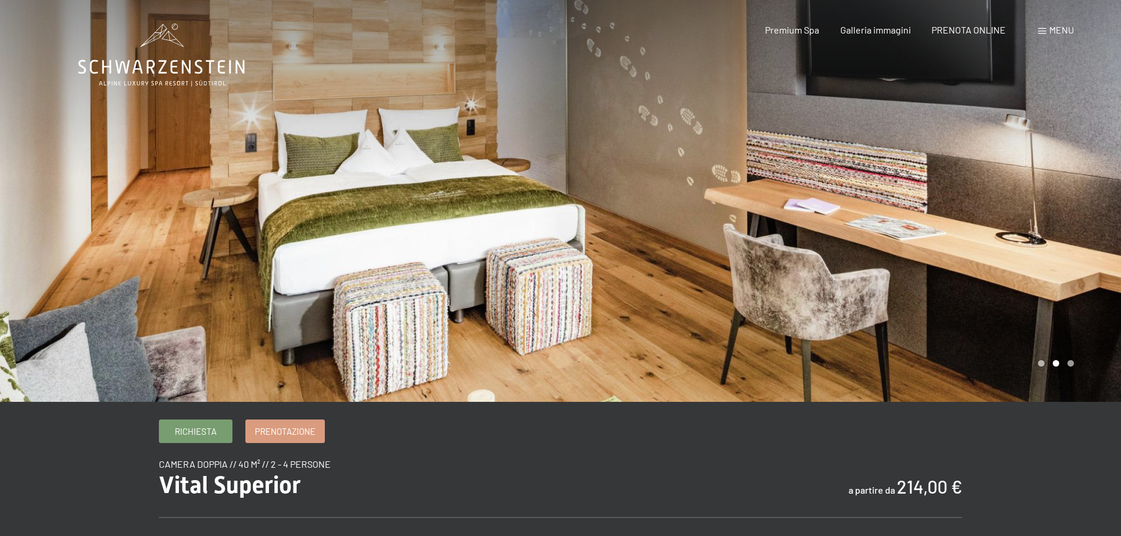
click at [1073, 371] on div at bounding box center [841, 201] width 561 height 402
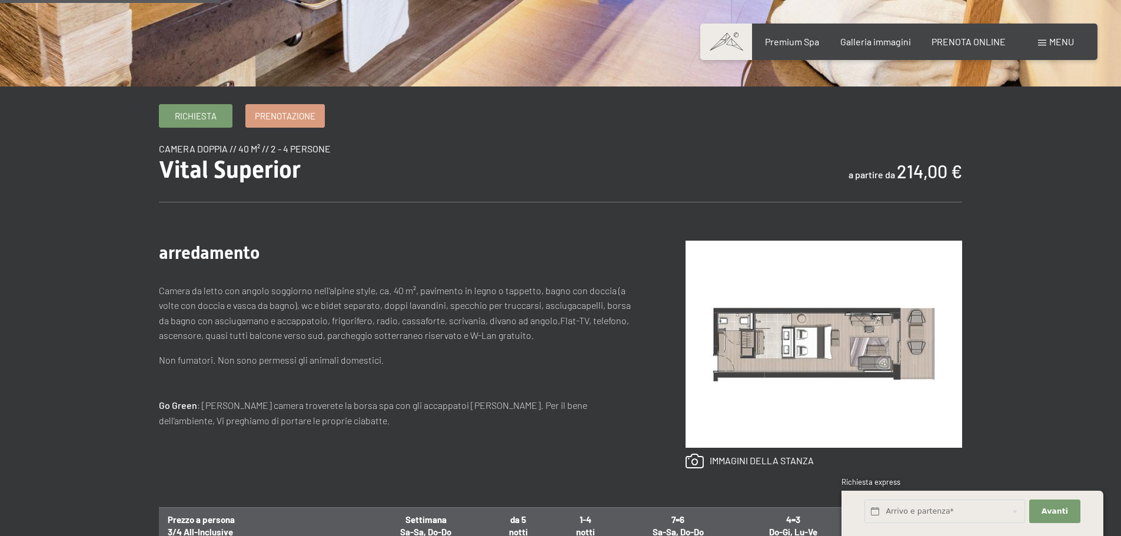
scroll to position [294, 0]
